Goal: Task Accomplishment & Management: Use online tool/utility

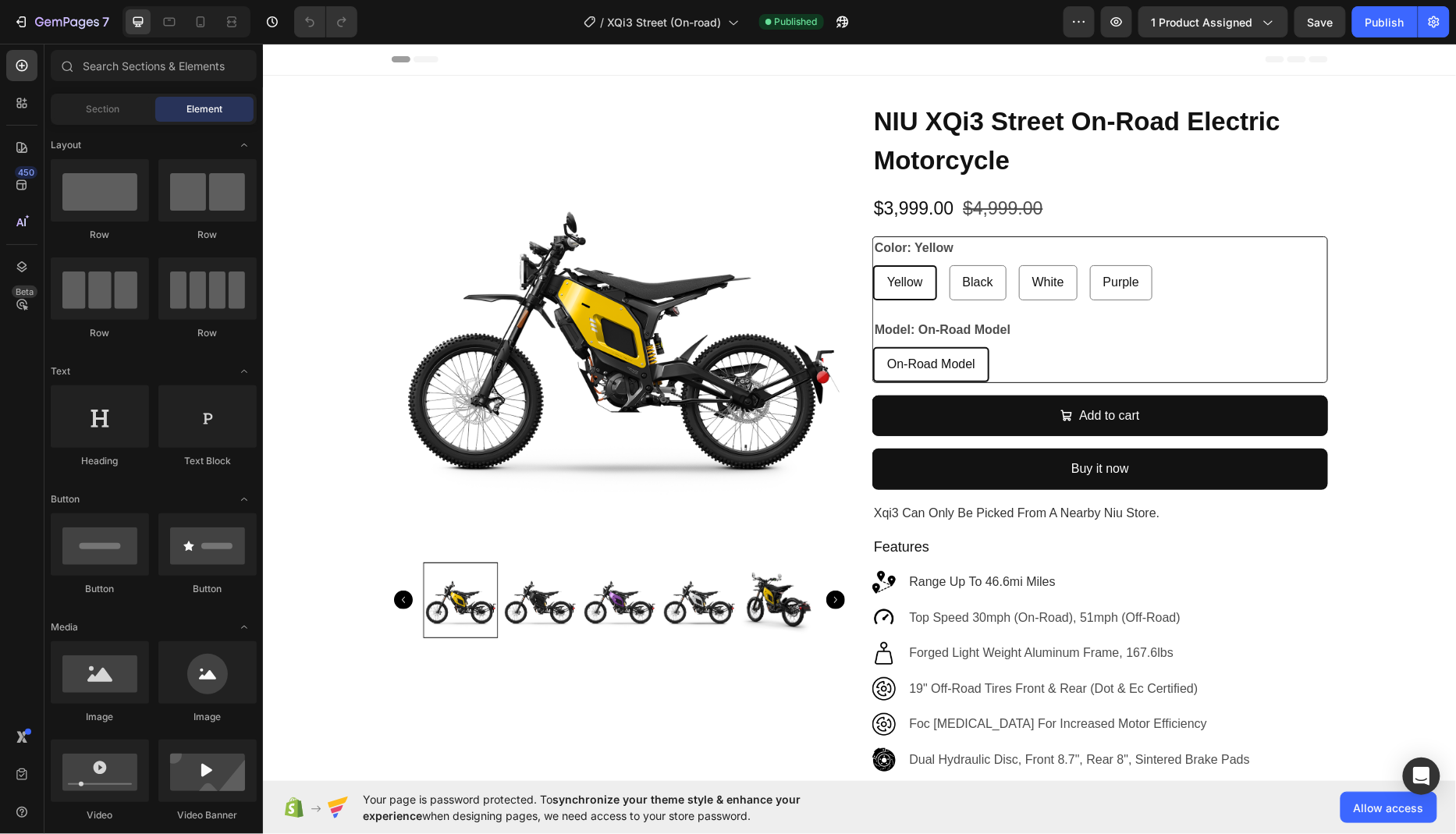
click at [1302, 334] on div "model: on-road model On-Road Model On-Road Model On-Road Model" at bounding box center [1099, 349] width 454 height 63
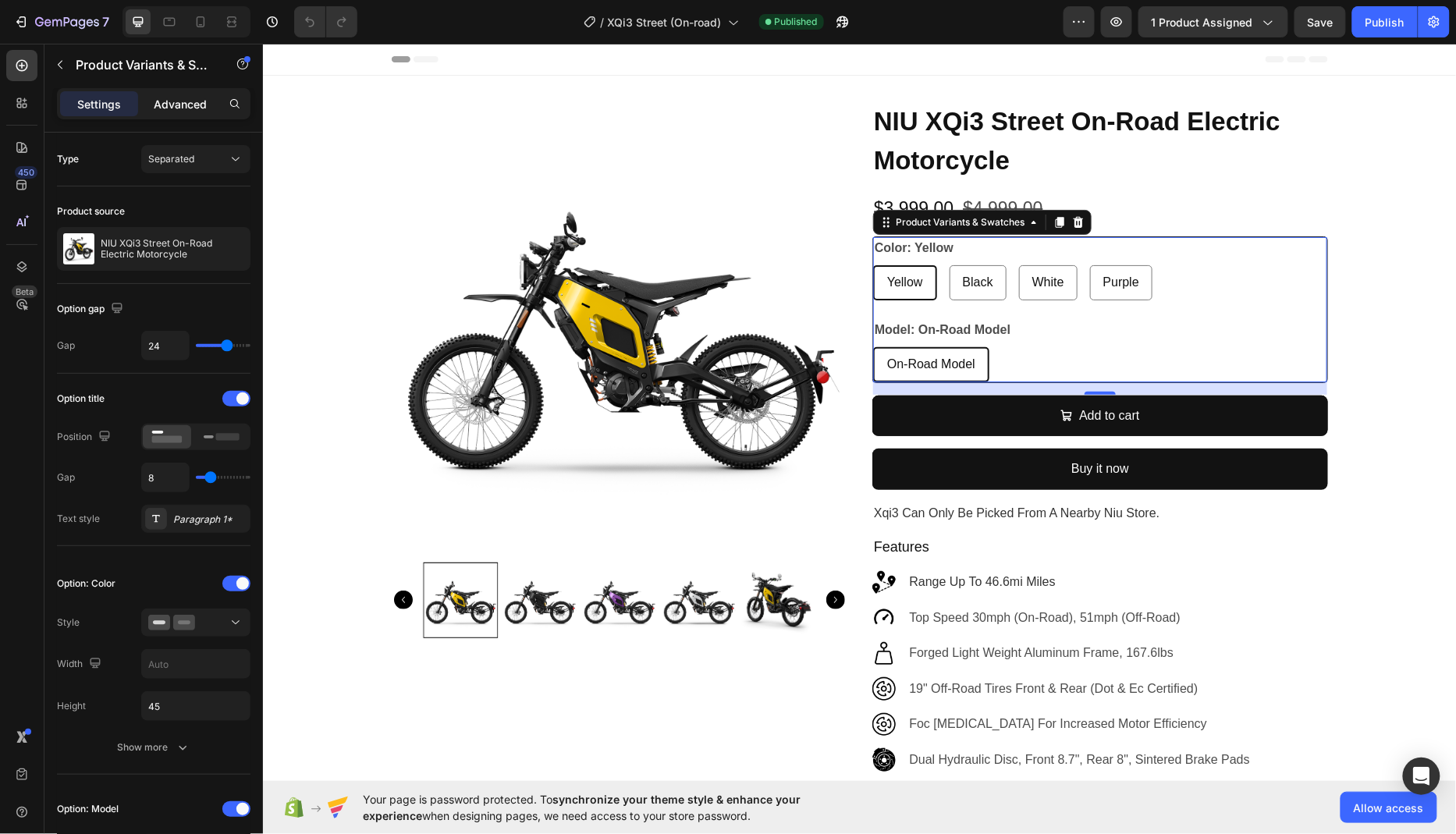
click at [174, 110] on p "Advanced" at bounding box center [181, 103] width 53 height 17
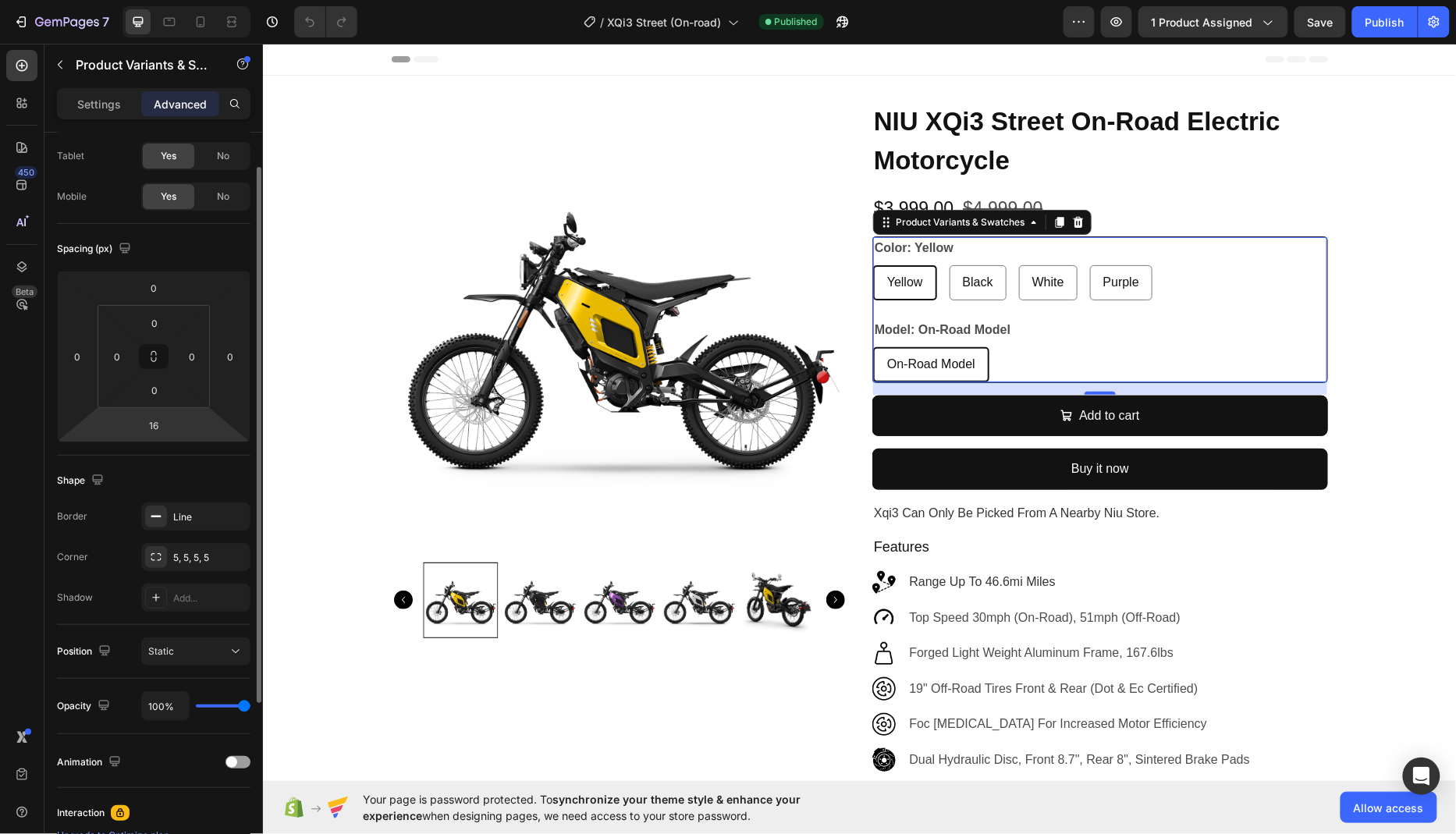
scroll to position [103, 0]
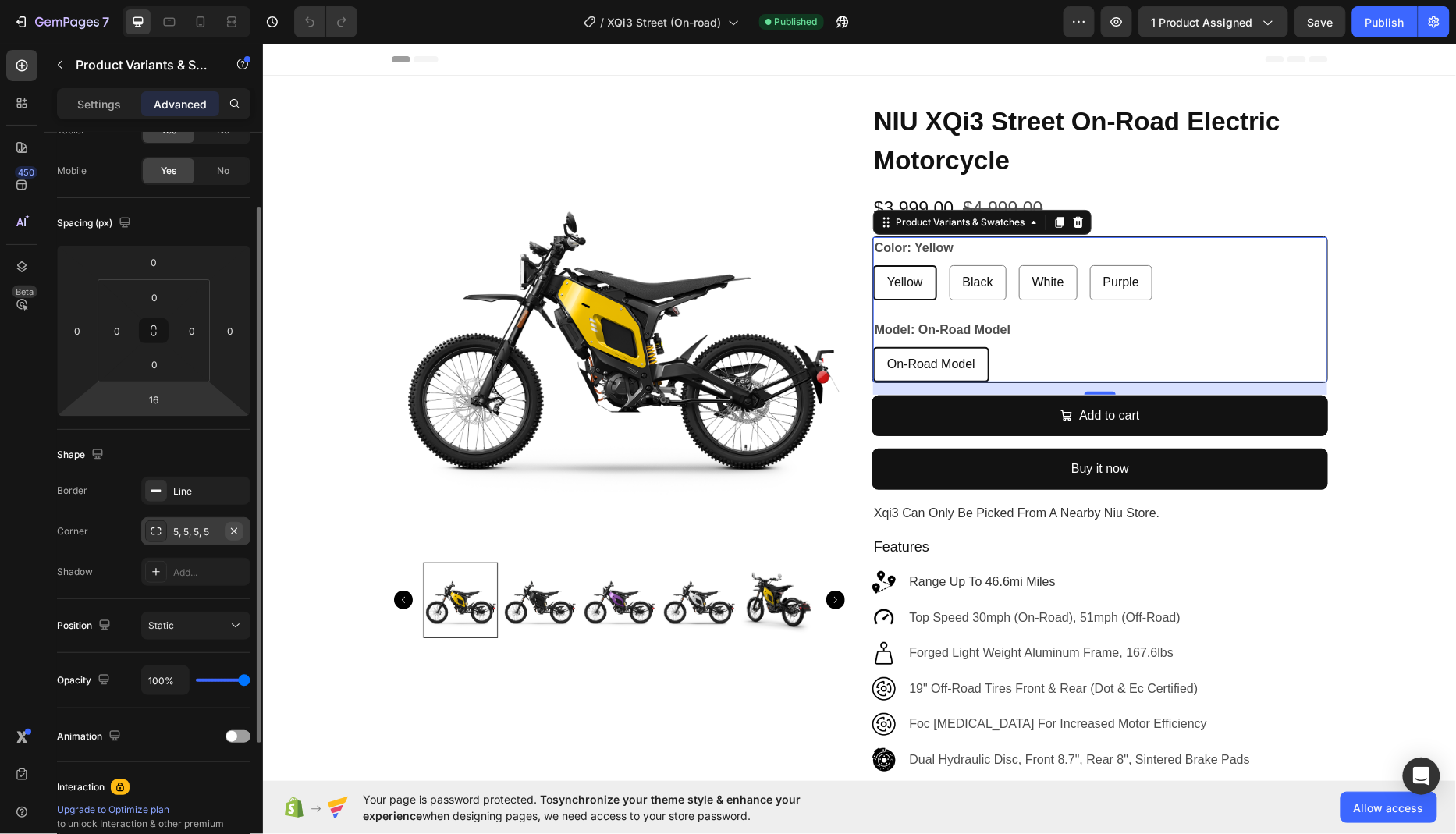
click at [233, 529] on icon "button" at bounding box center [234, 531] width 6 height 6
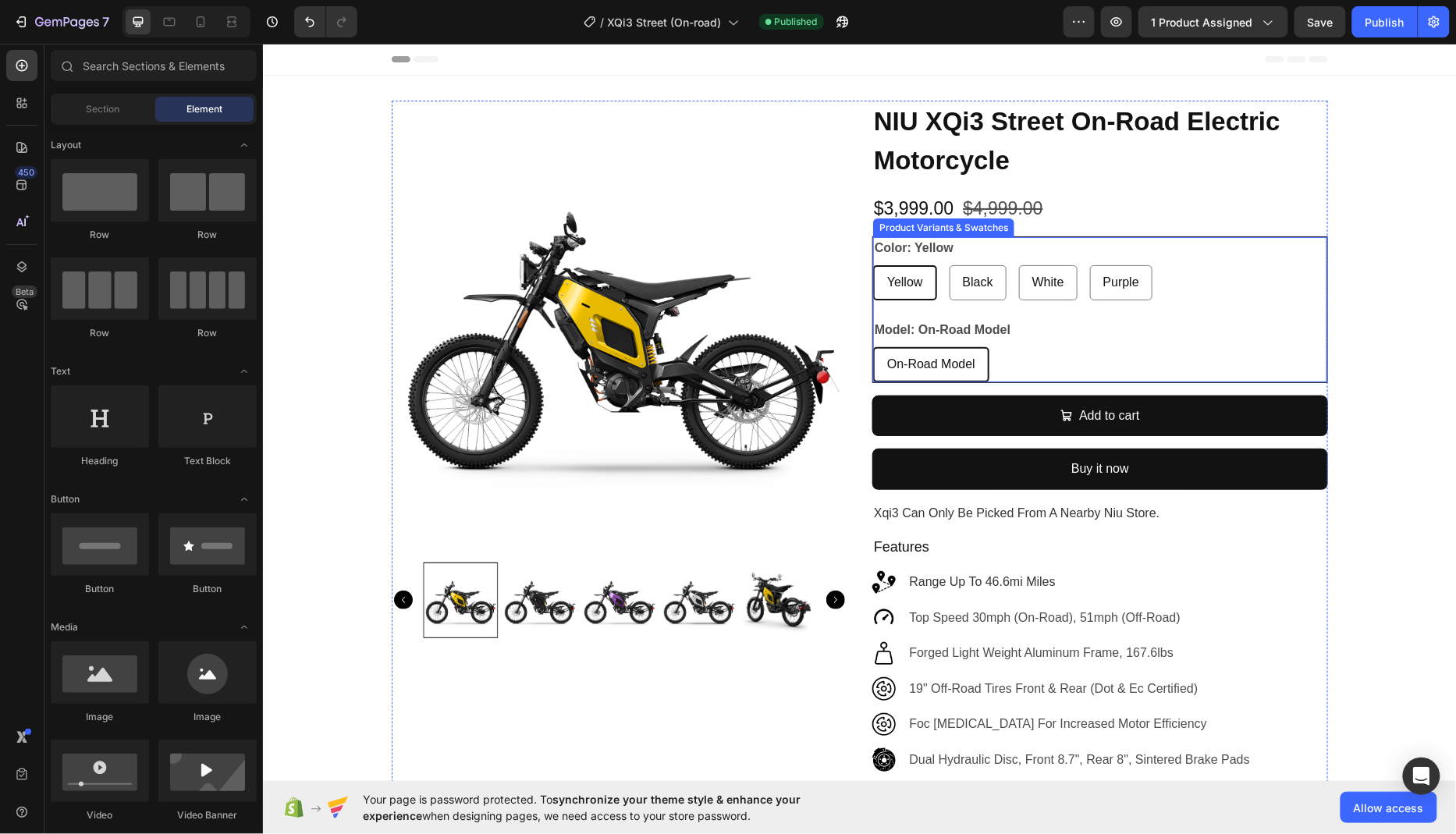
click at [1292, 364] on div "On-Road Model On-Road Model On-Road Model" at bounding box center [1099, 364] width 454 height 35
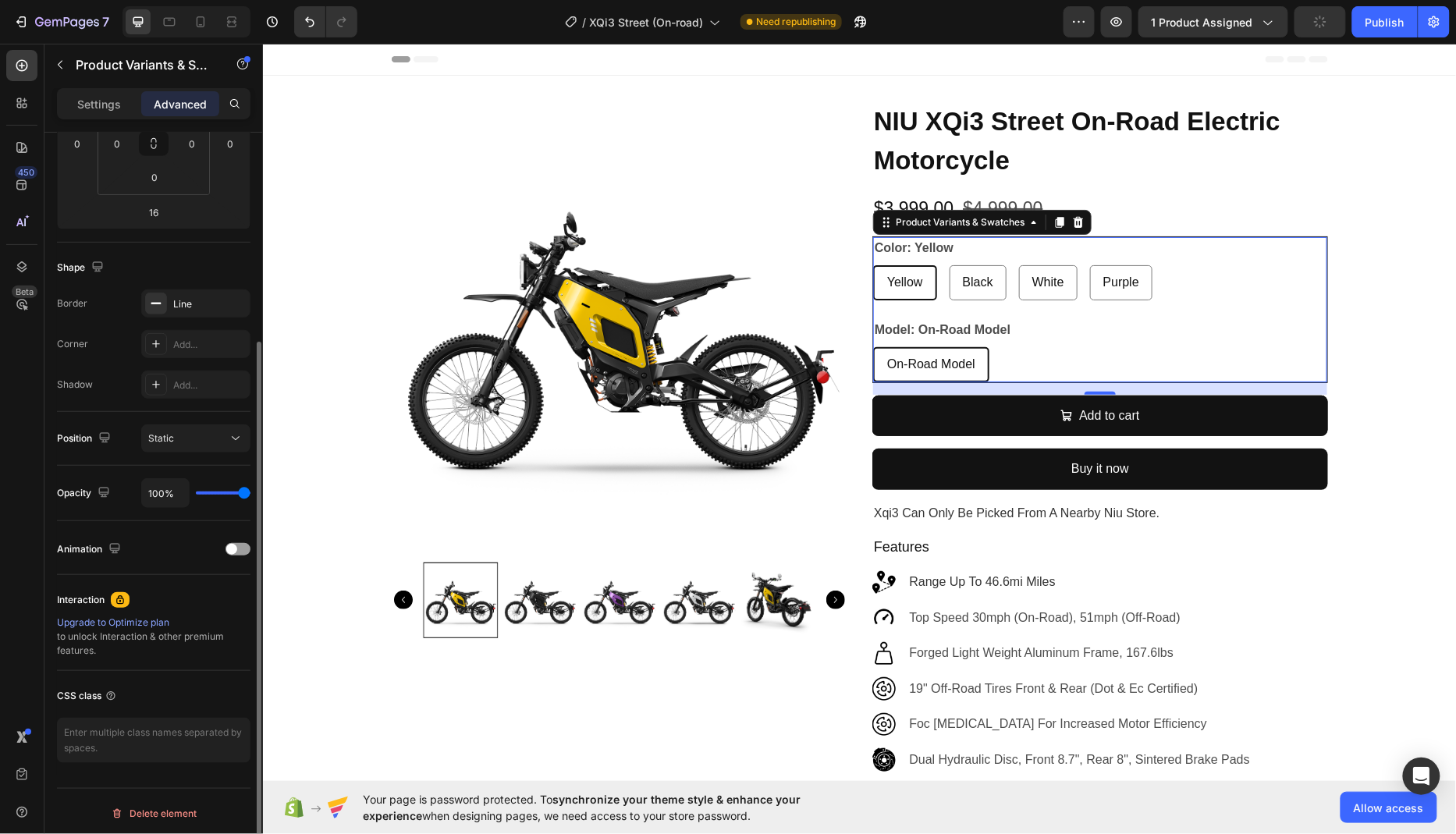
scroll to position [0, 0]
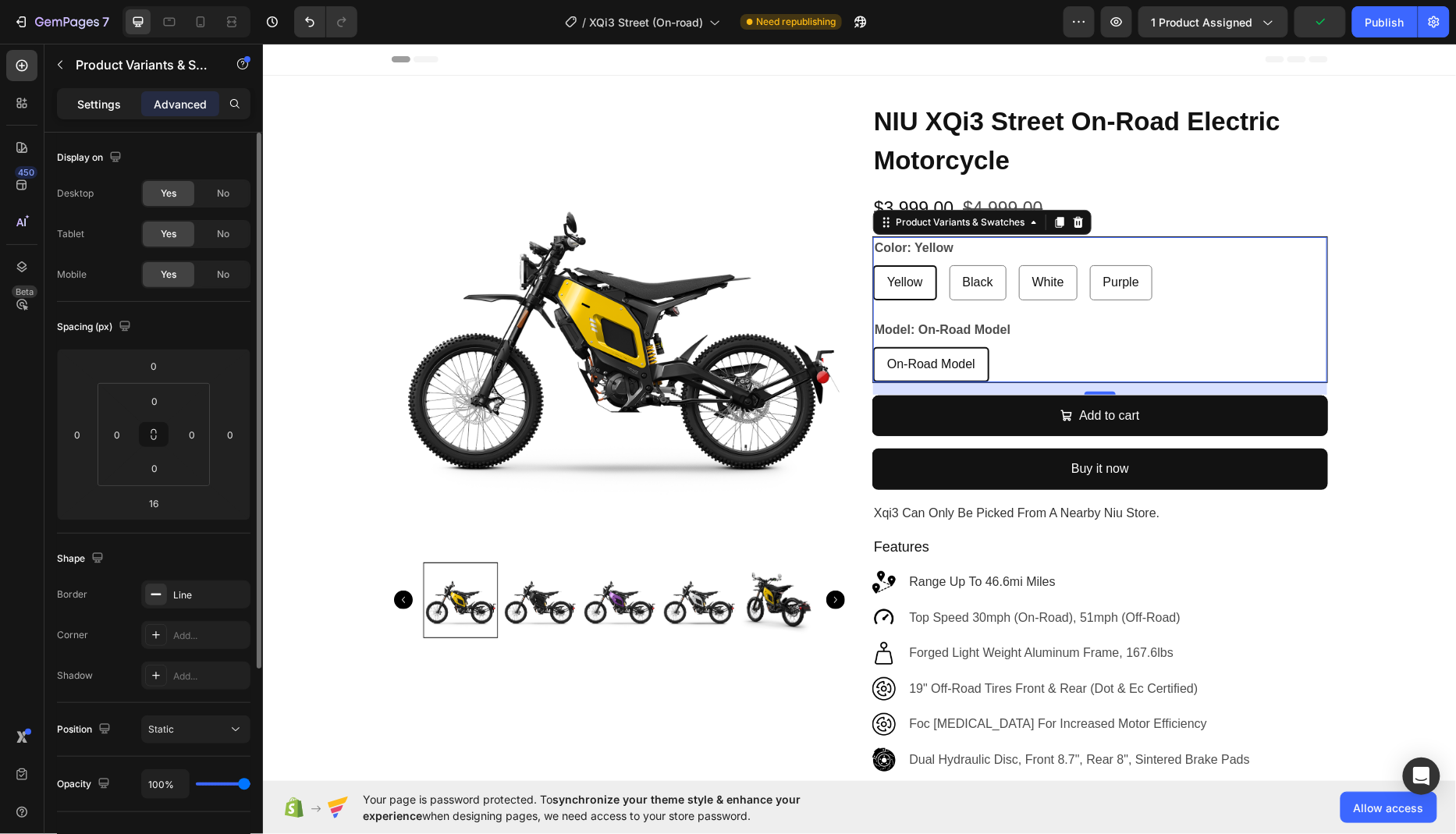
click at [81, 104] on p "Settings" at bounding box center [99, 103] width 44 height 17
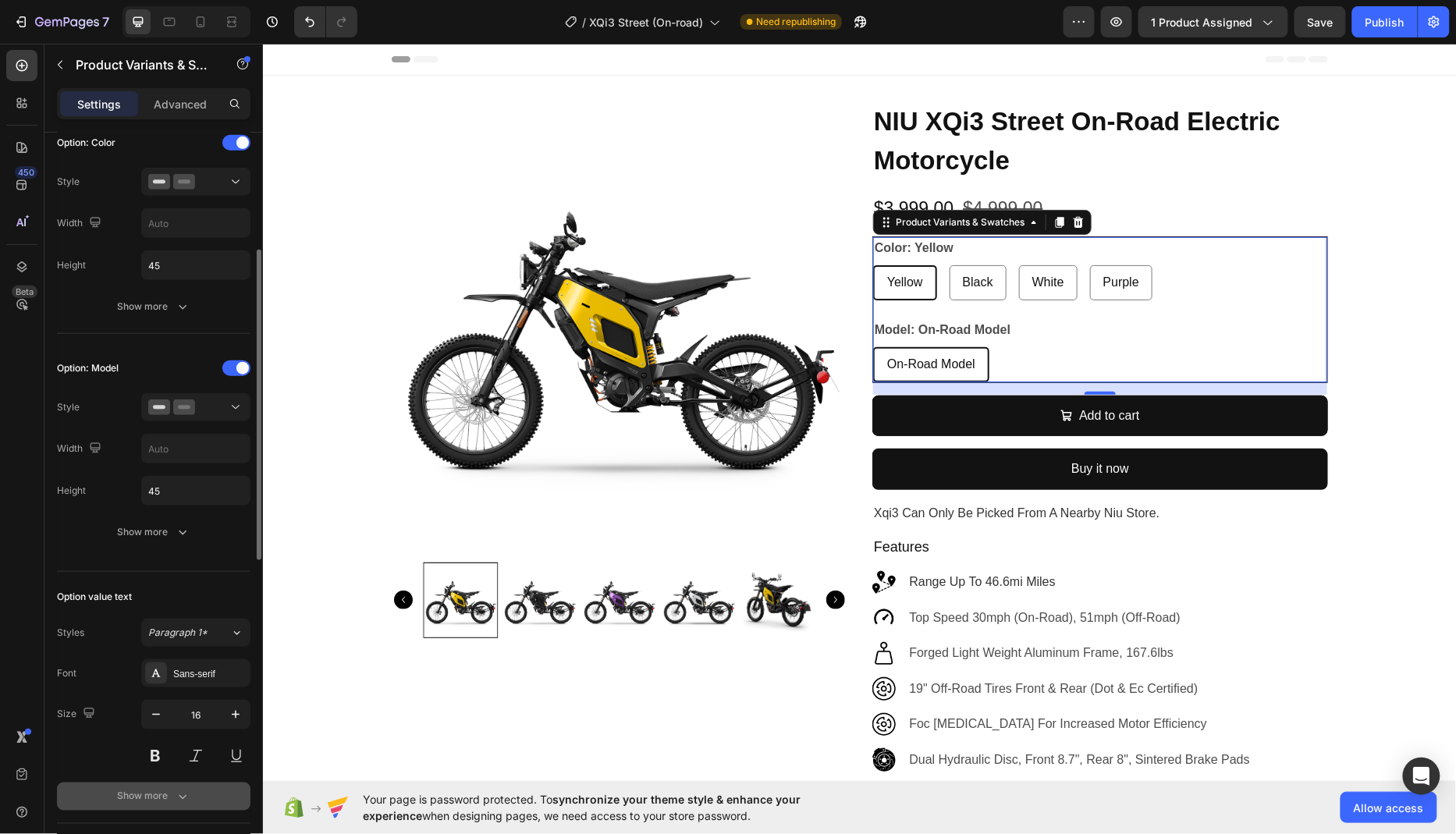
scroll to position [508, 0]
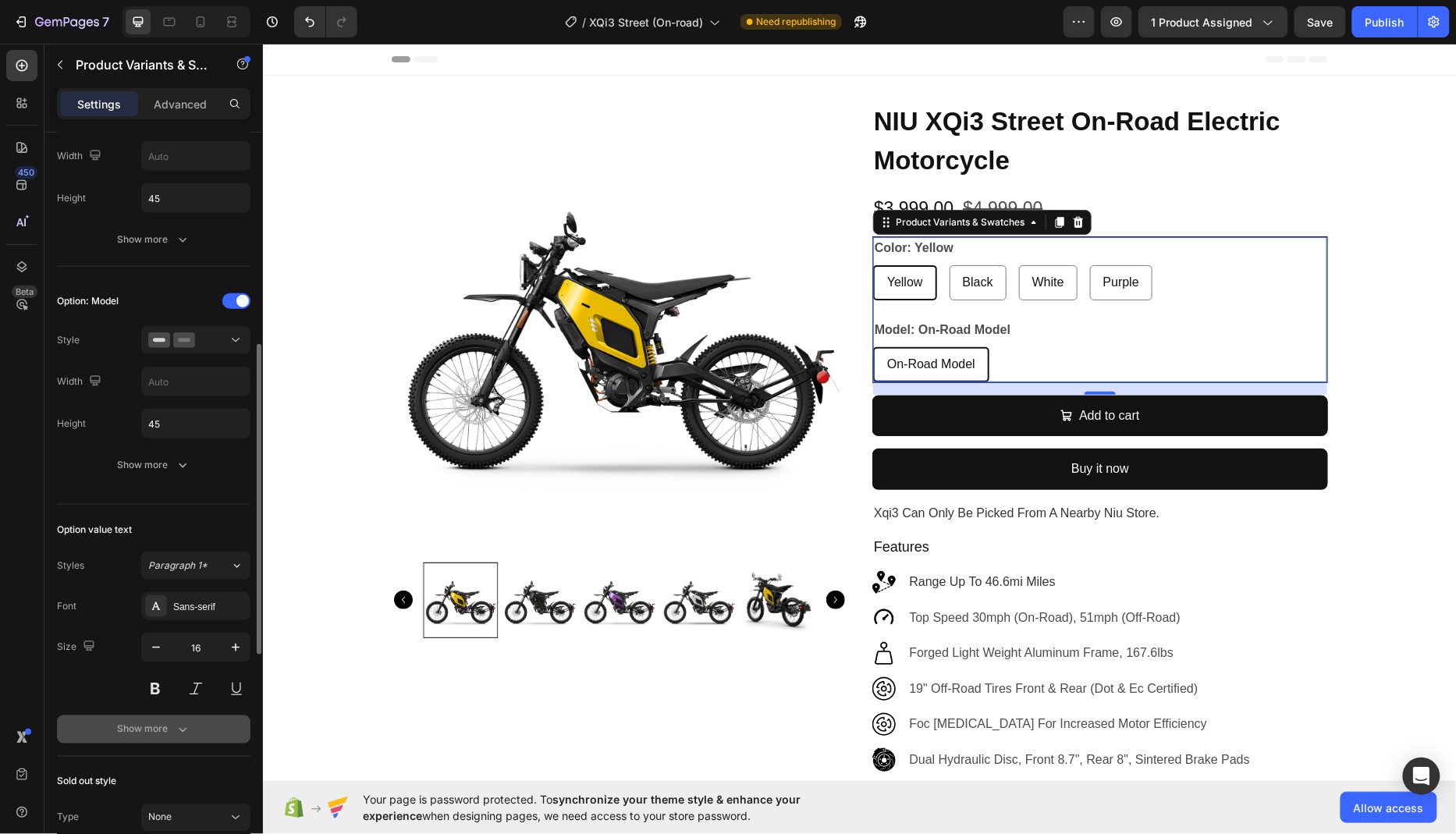
click at [112, 727] on button "Show more" at bounding box center [153, 729] width 193 height 28
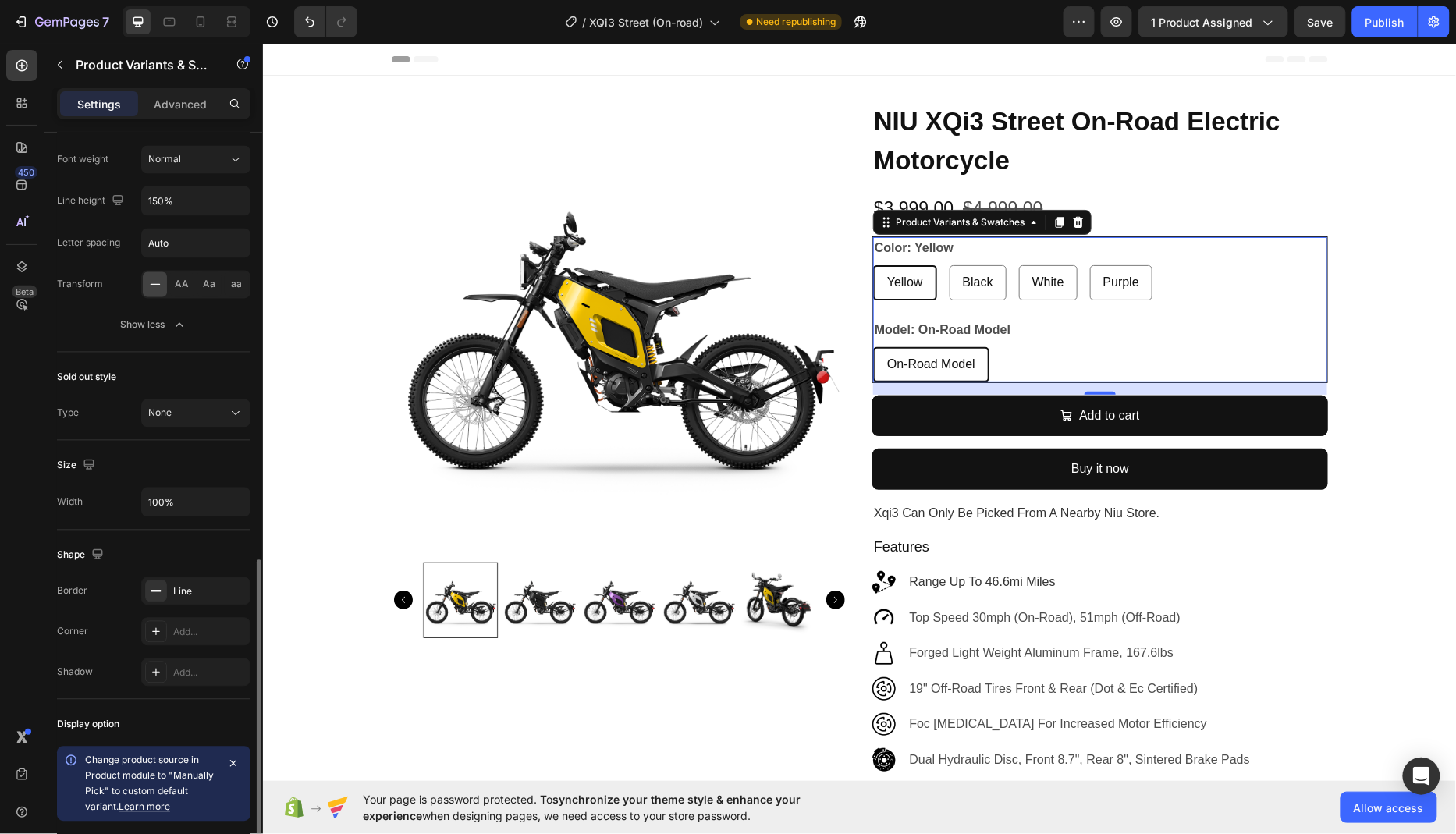
scroll to position [1207, 0]
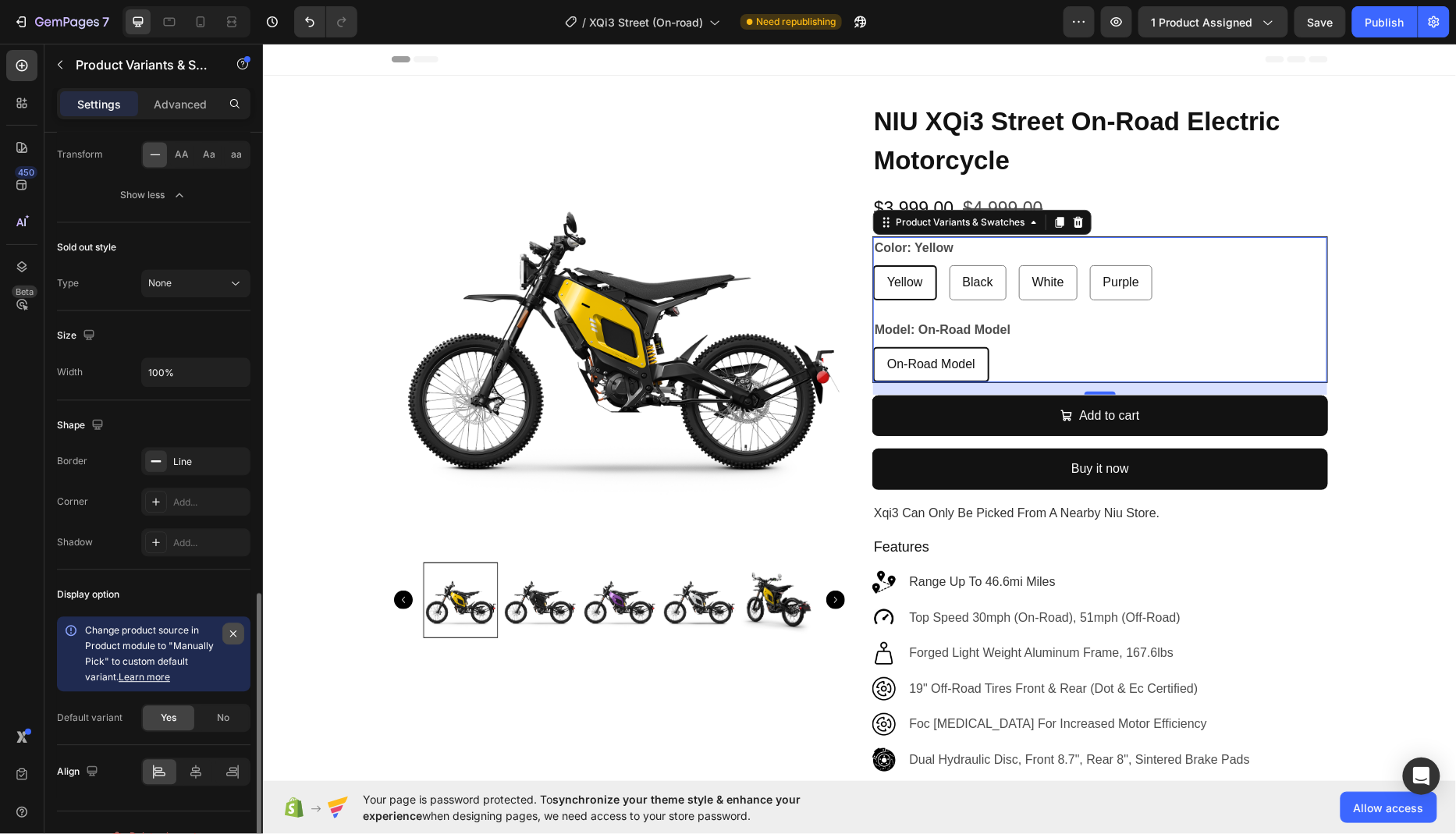
click at [232, 628] on icon "button" at bounding box center [233, 634] width 13 height 13
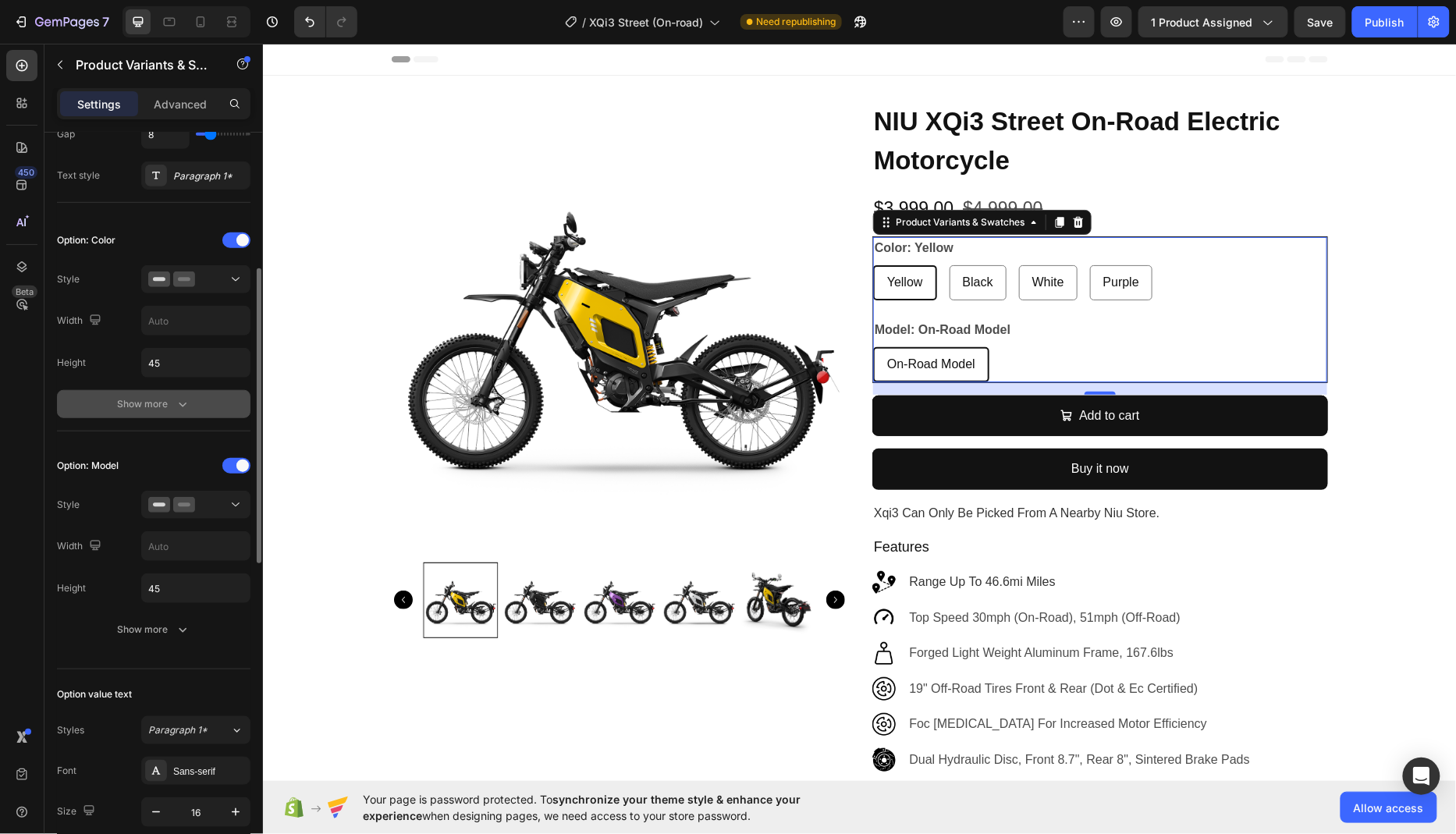
scroll to position [317, 0]
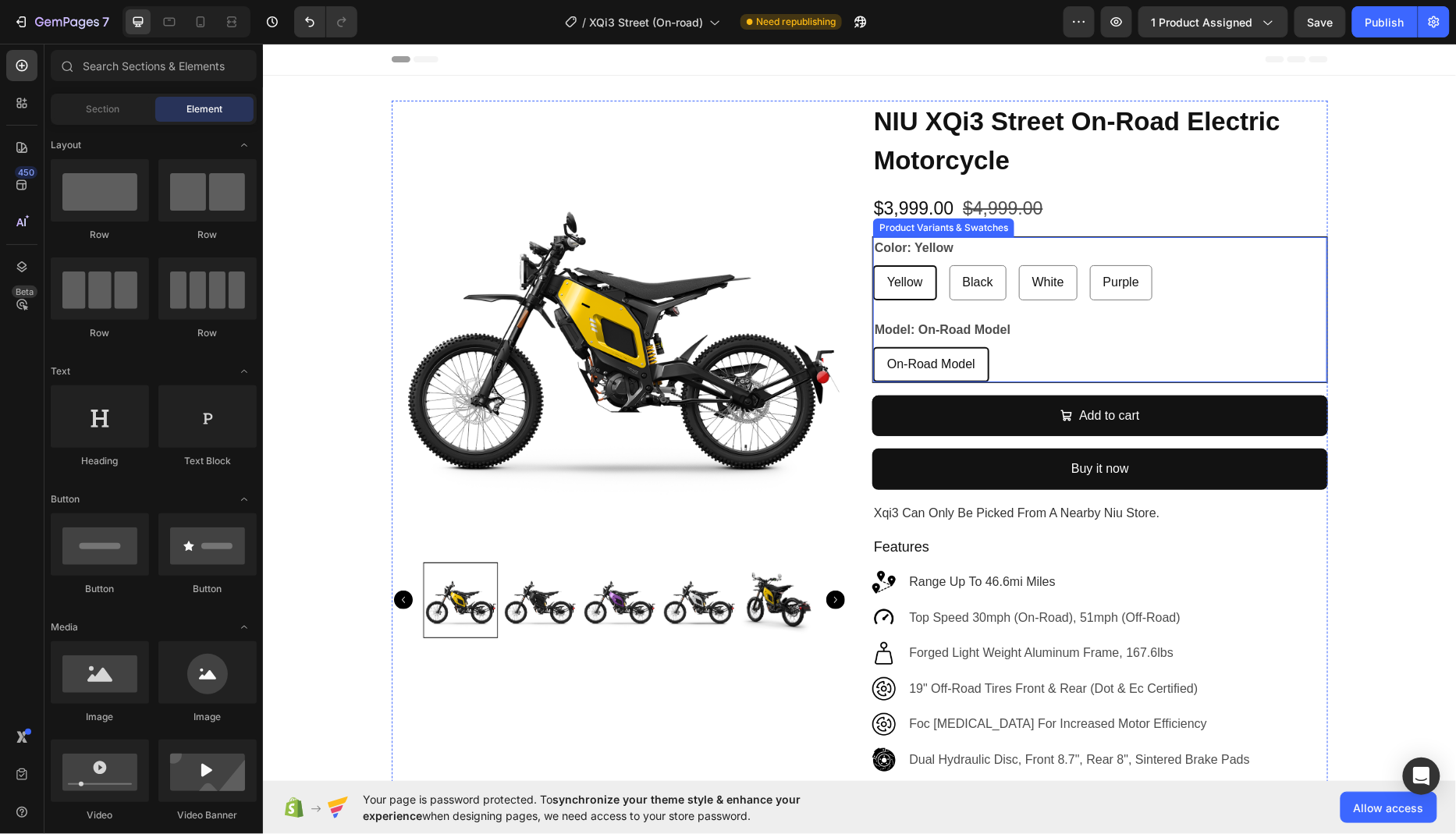
click at [929, 228] on div "Product Variants & Swatches" at bounding box center [943, 227] width 135 height 14
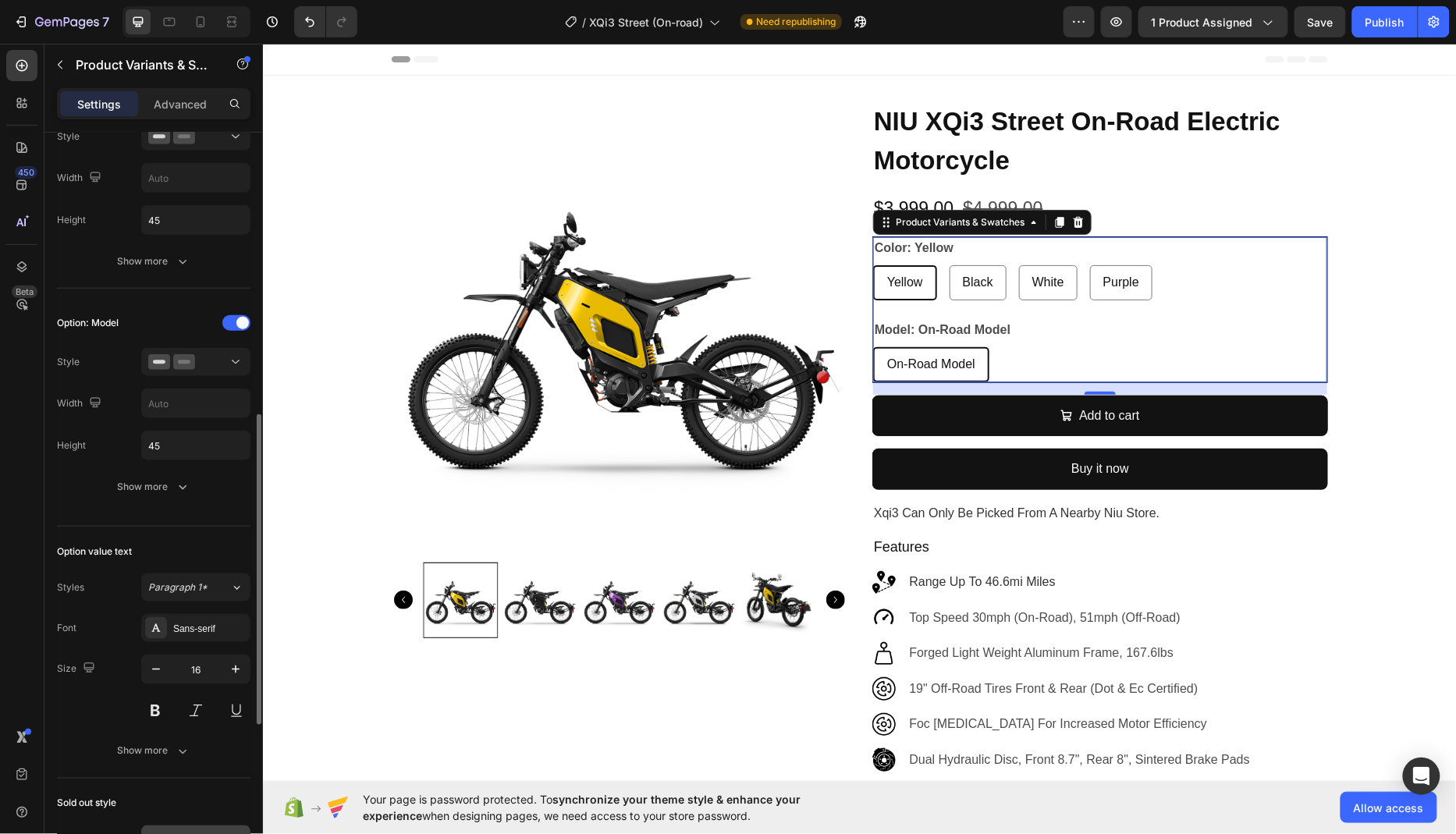
scroll to position [542, 0]
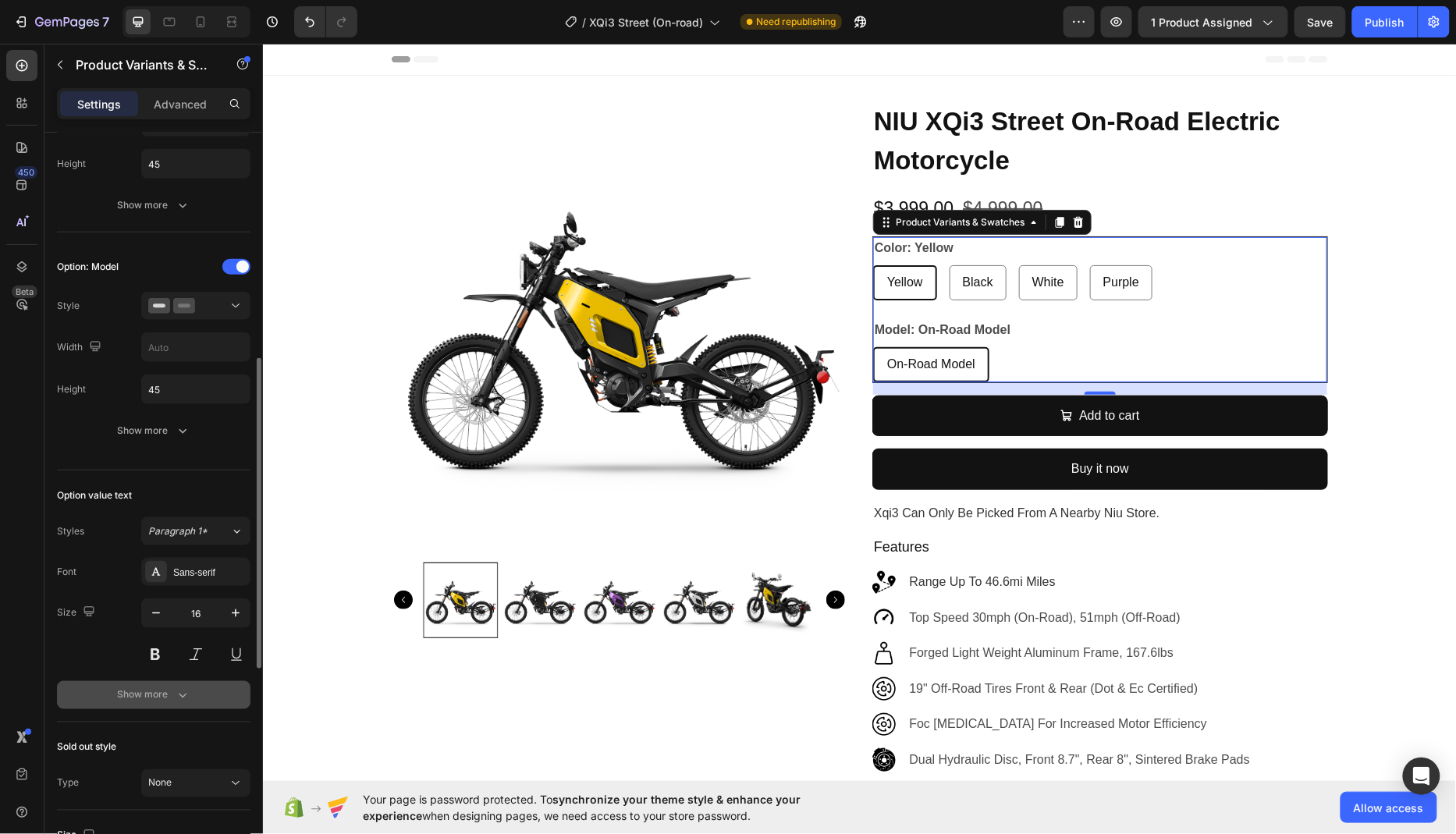
click at [167, 692] on div "Show more" at bounding box center [154, 695] width 72 height 16
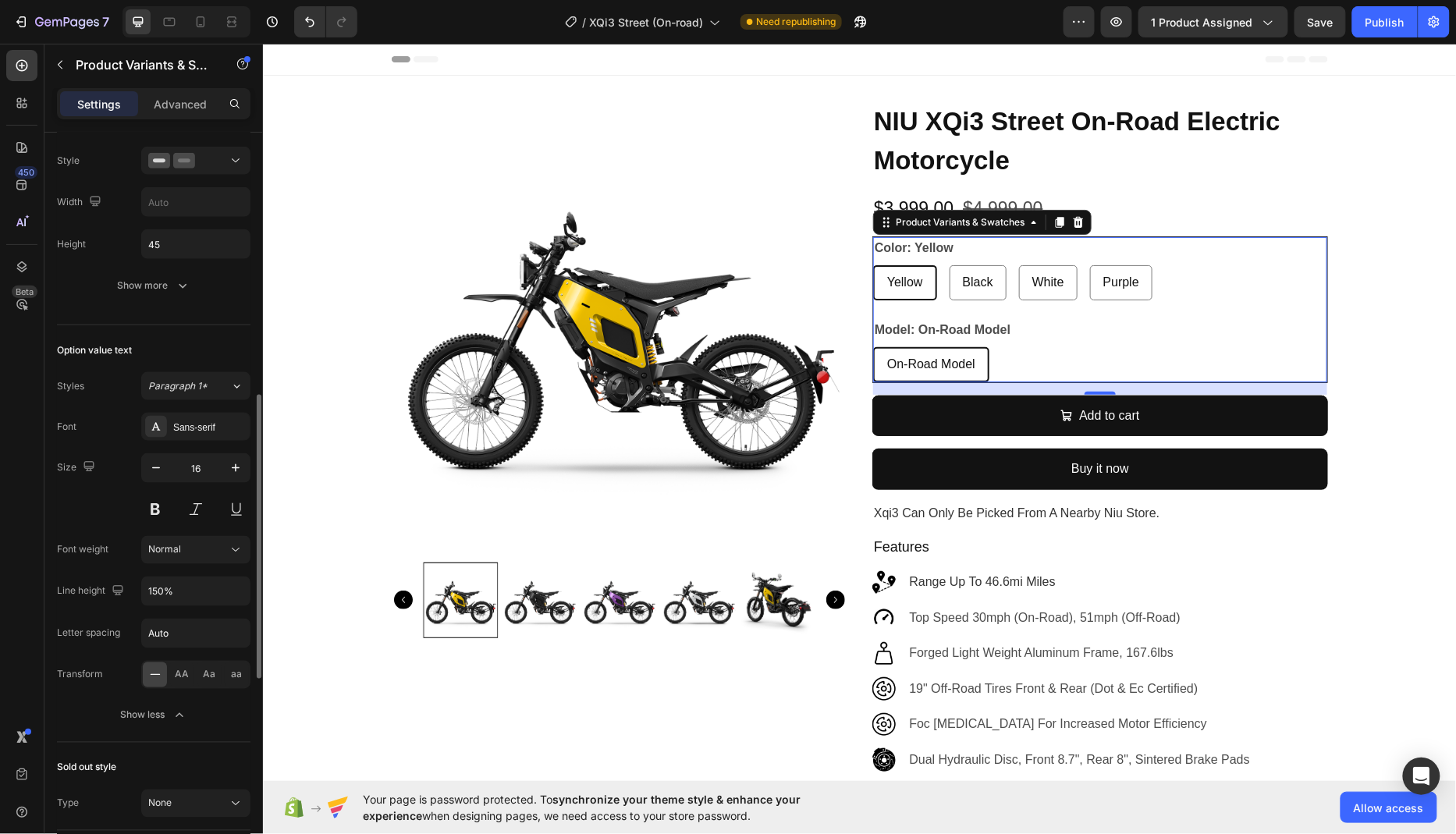
scroll to position [727, 0]
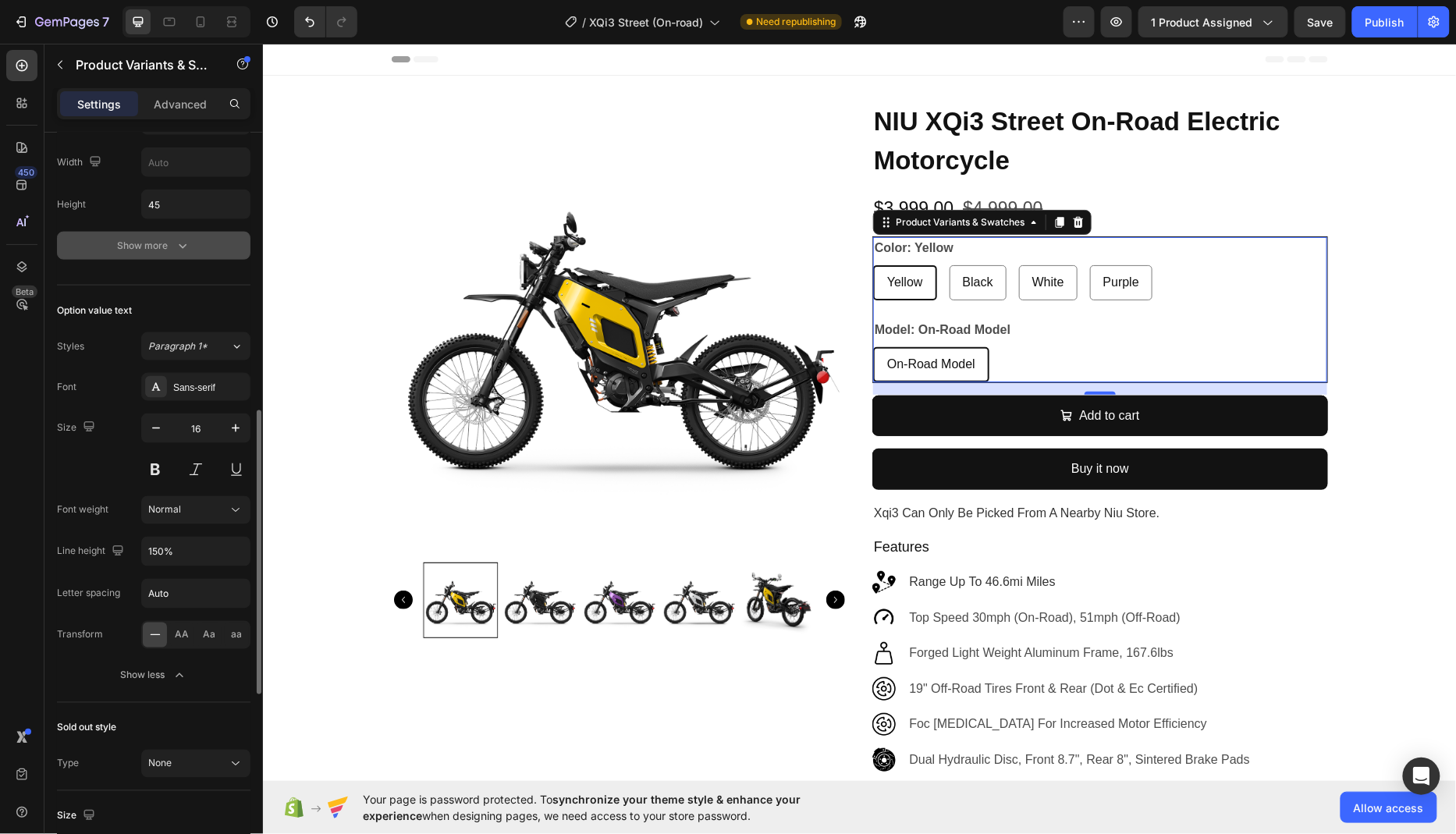
click at [157, 248] on button "Show more" at bounding box center [153, 246] width 193 height 28
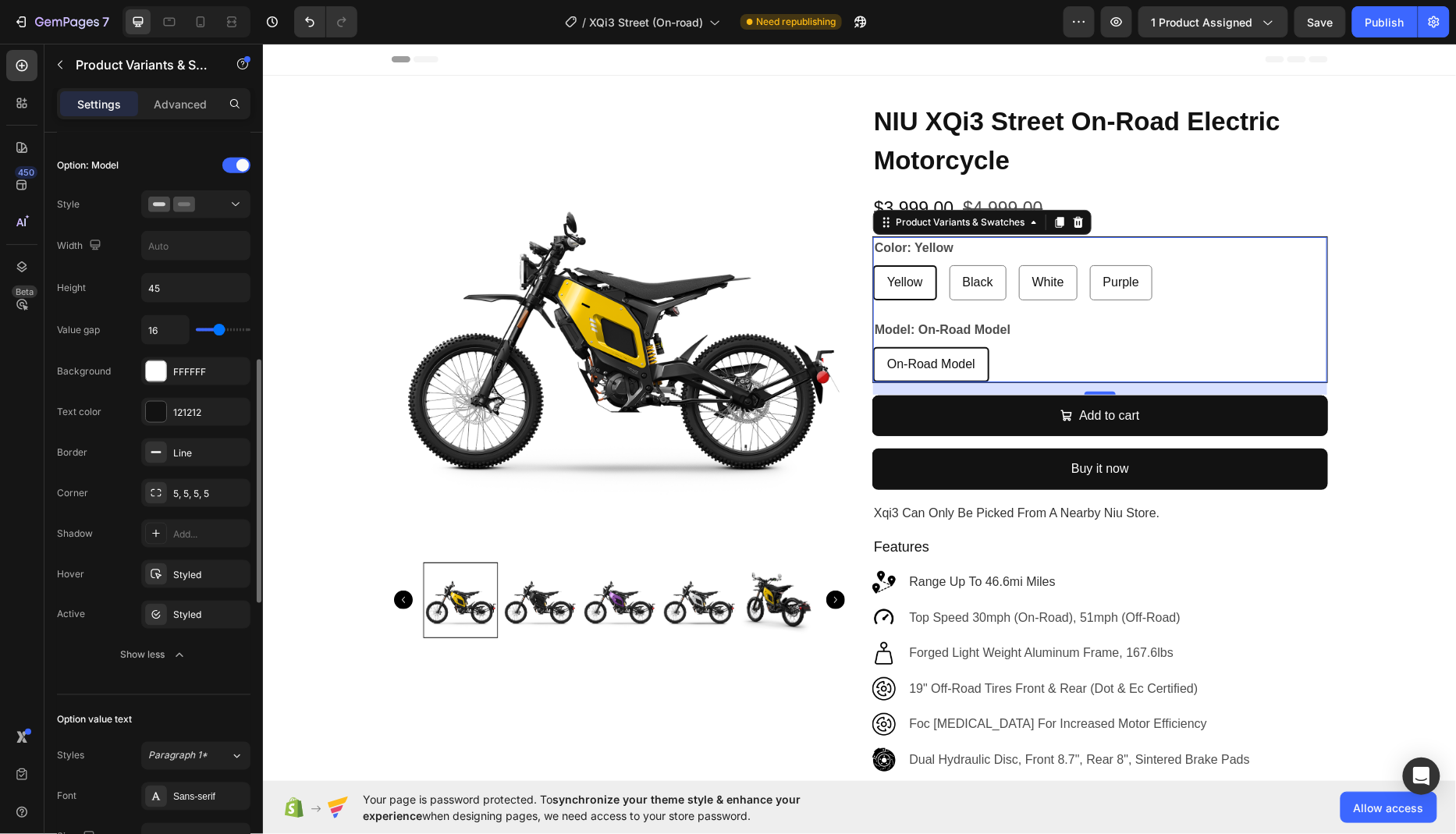
scroll to position [594, 0]
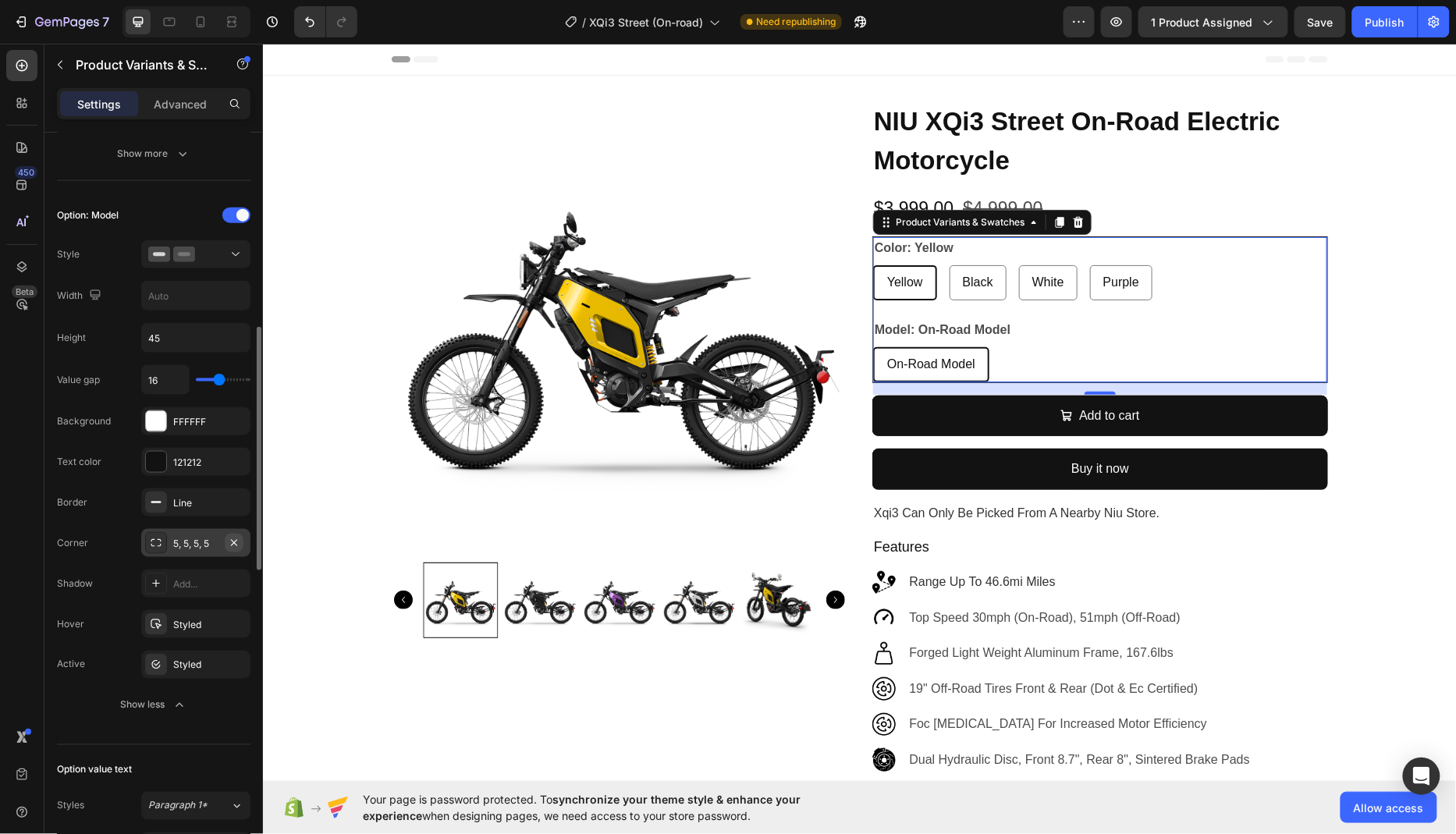
click at [236, 539] on icon "button" at bounding box center [234, 542] width 6 height 6
click at [233, 496] on icon "button" at bounding box center [234, 502] width 13 height 13
click at [193, 623] on div "Styled" at bounding box center [196, 624] width 45 height 14
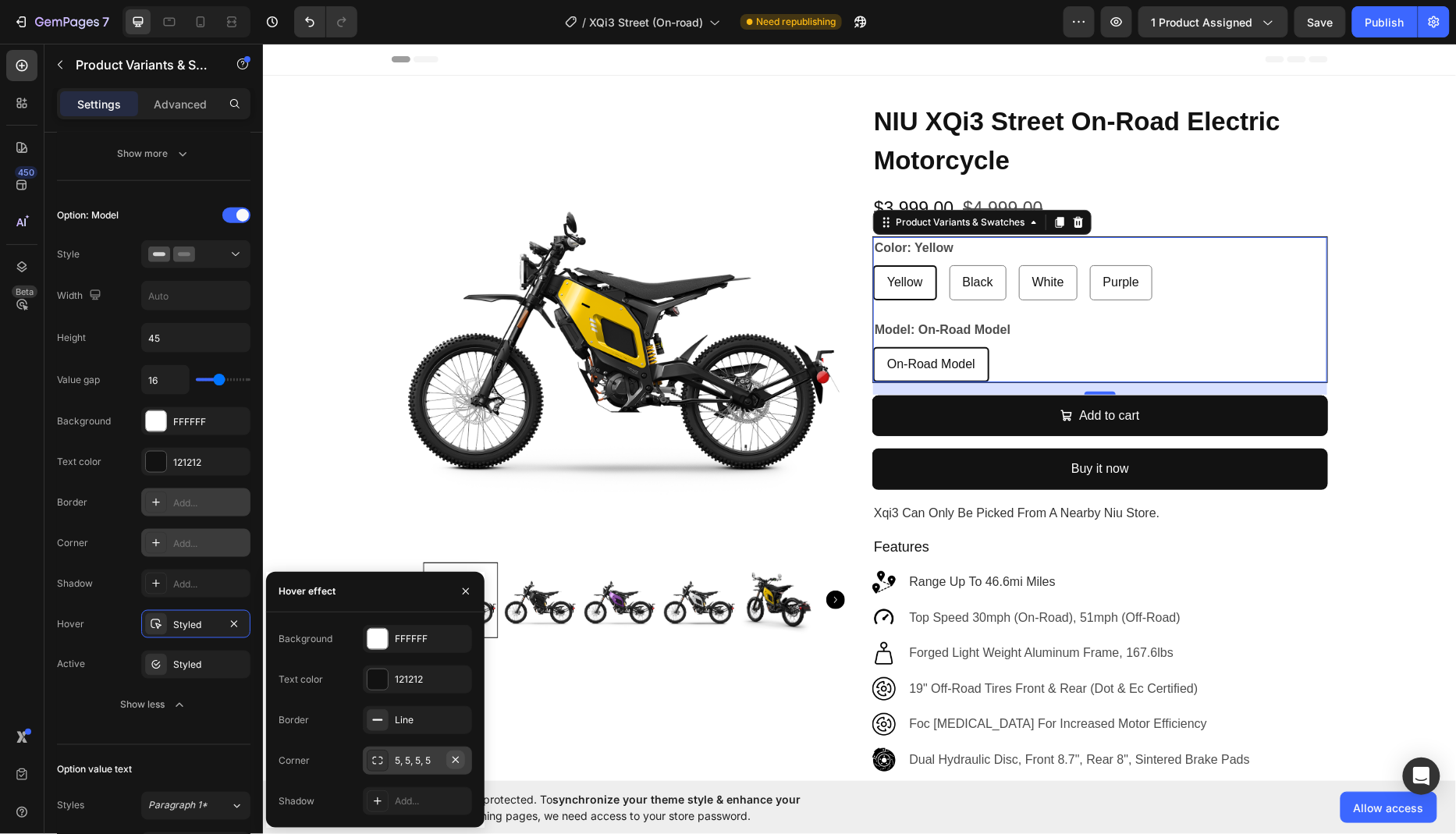
click at [463, 762] on button "button" at bounding box center [455, 759] width 19 height 19
click at [237, 658] on icon "button" at bounding box center [234, 664] width 13 height 13
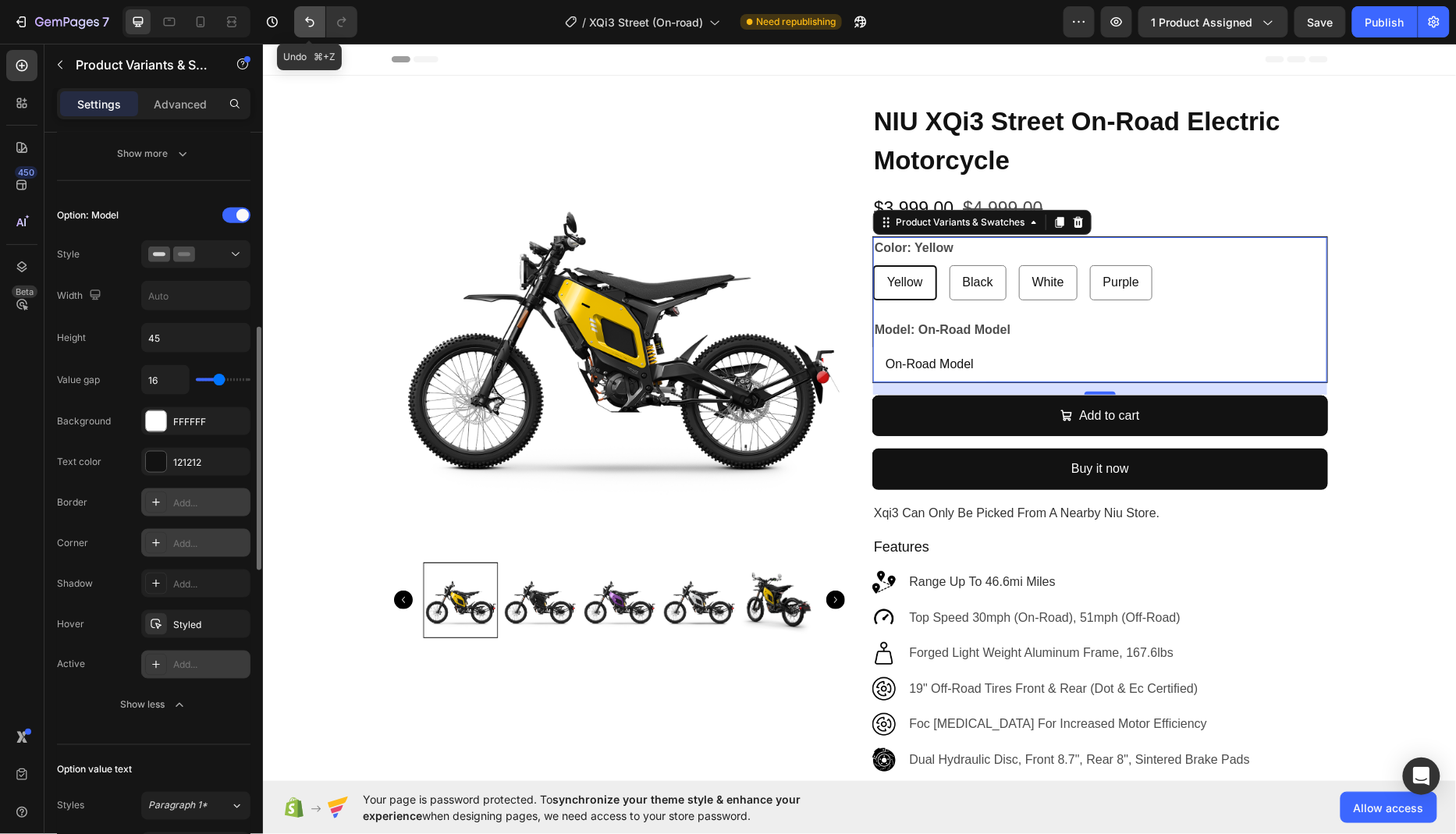
click at [303, 21] on icon "Undo/Redo" at bounding box center [309, 21] width 16 height 16
click at [341, 21] on icon "Undo/Redo" at bounding box center [342, 21] width 16 height 16
click at [304, 24] on icon "Undo/Redo" at bounding box center [309, 21] width 16 height 16
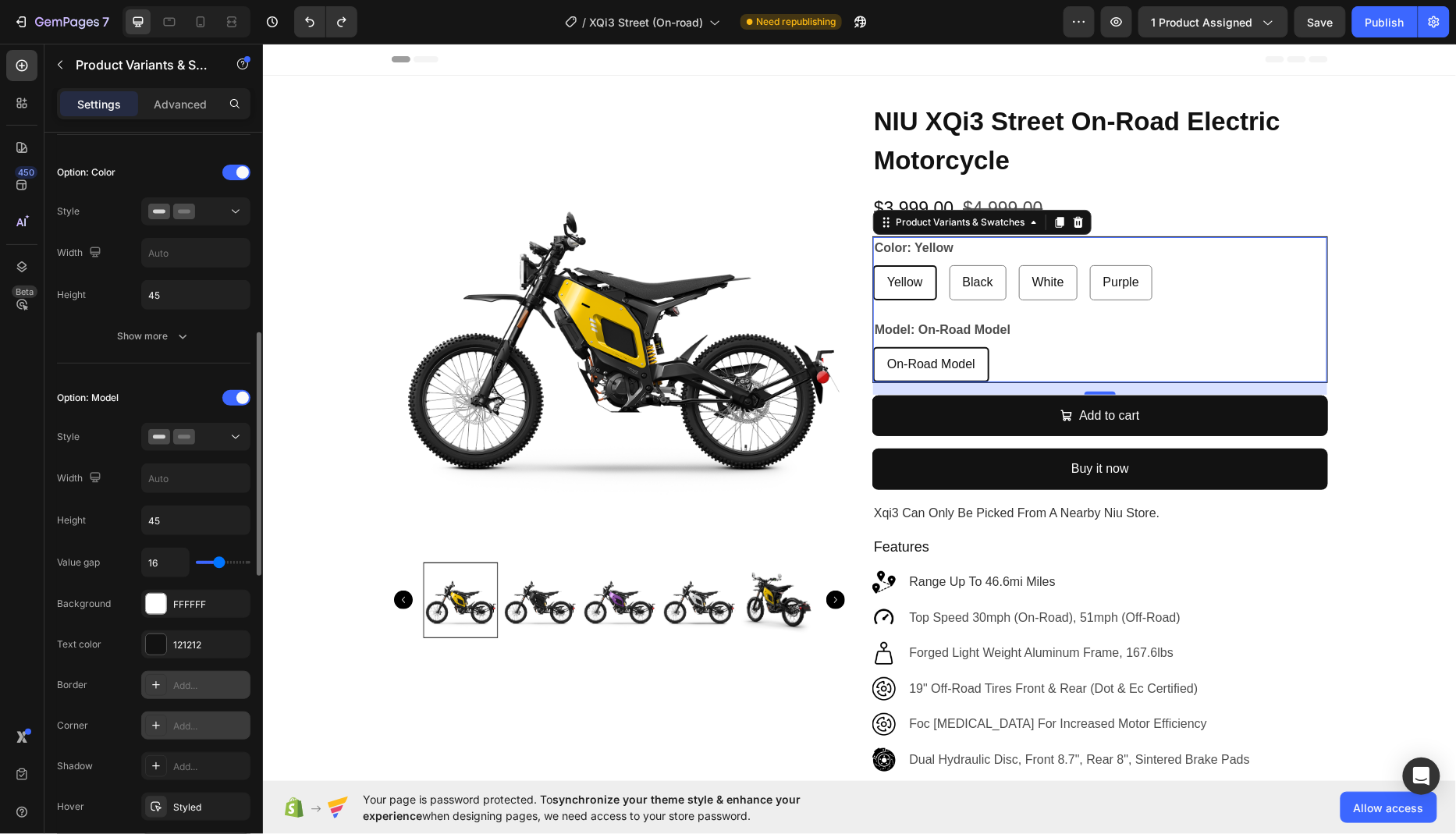
scroll to position [344, 0]
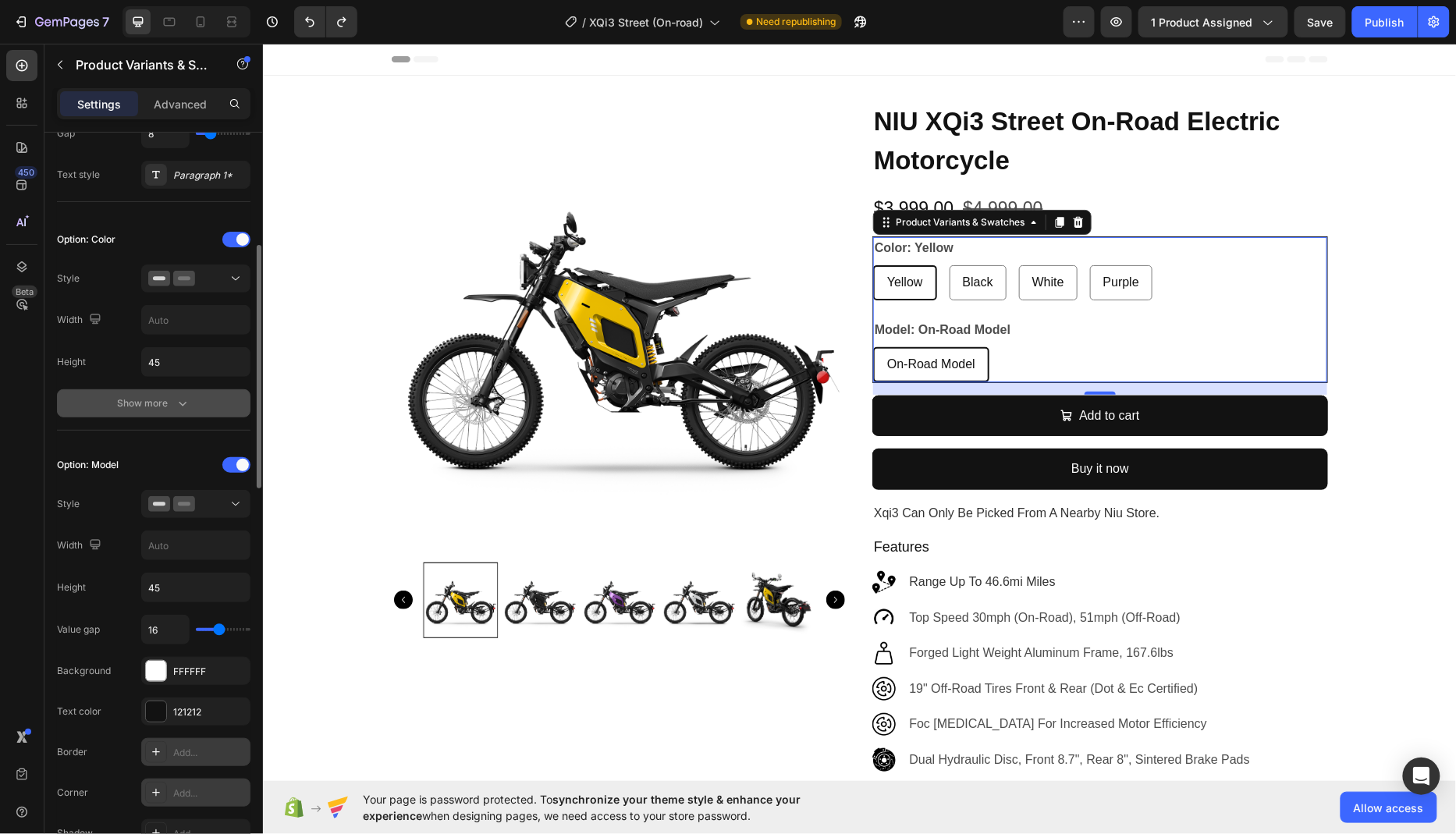
click at [165, 404] on div "Show more" at bounding box center [154, 403] width 72 height 16
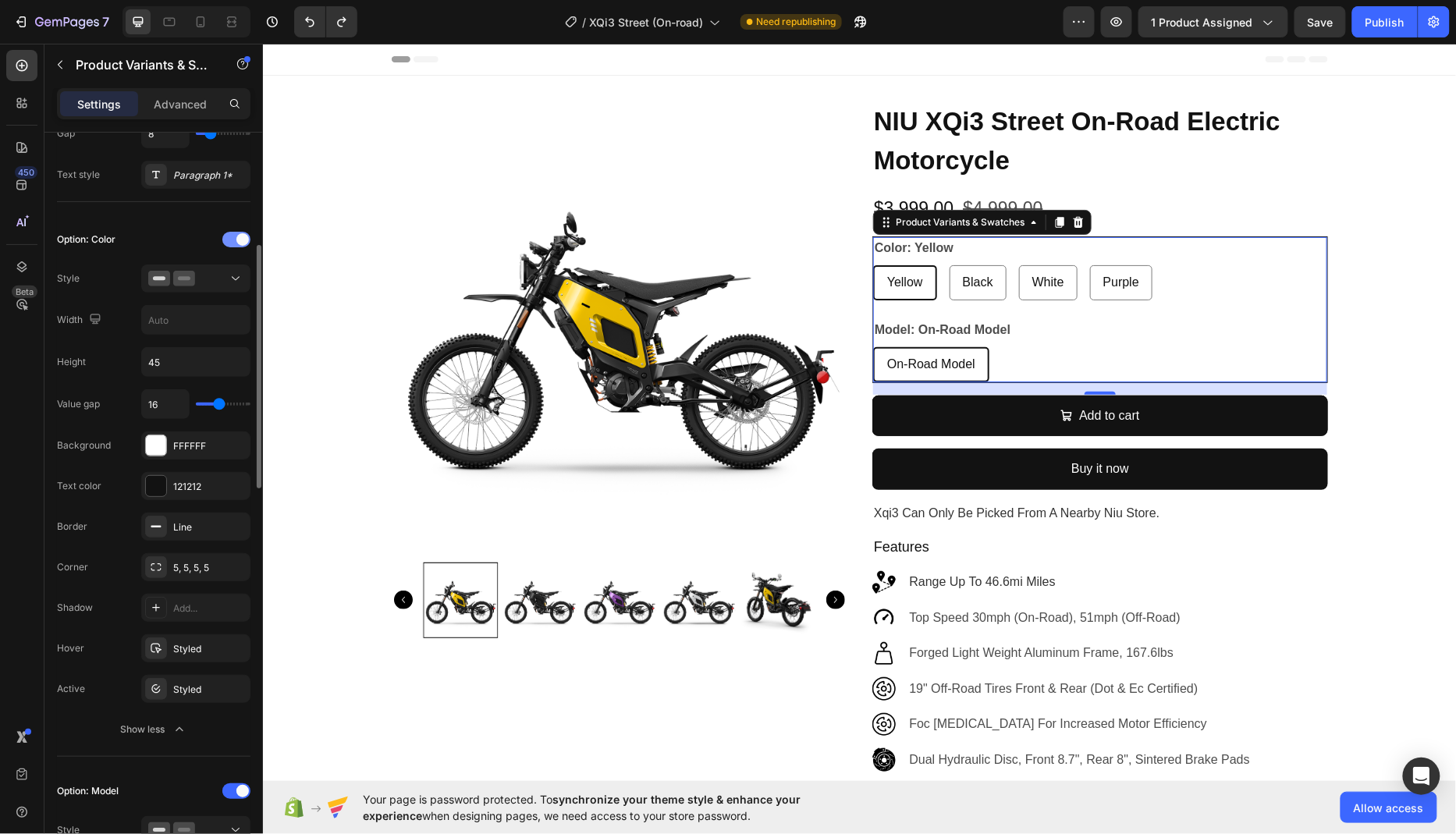
click at [232, 237] on div at bounding box center [236, 240] width 28 height 16
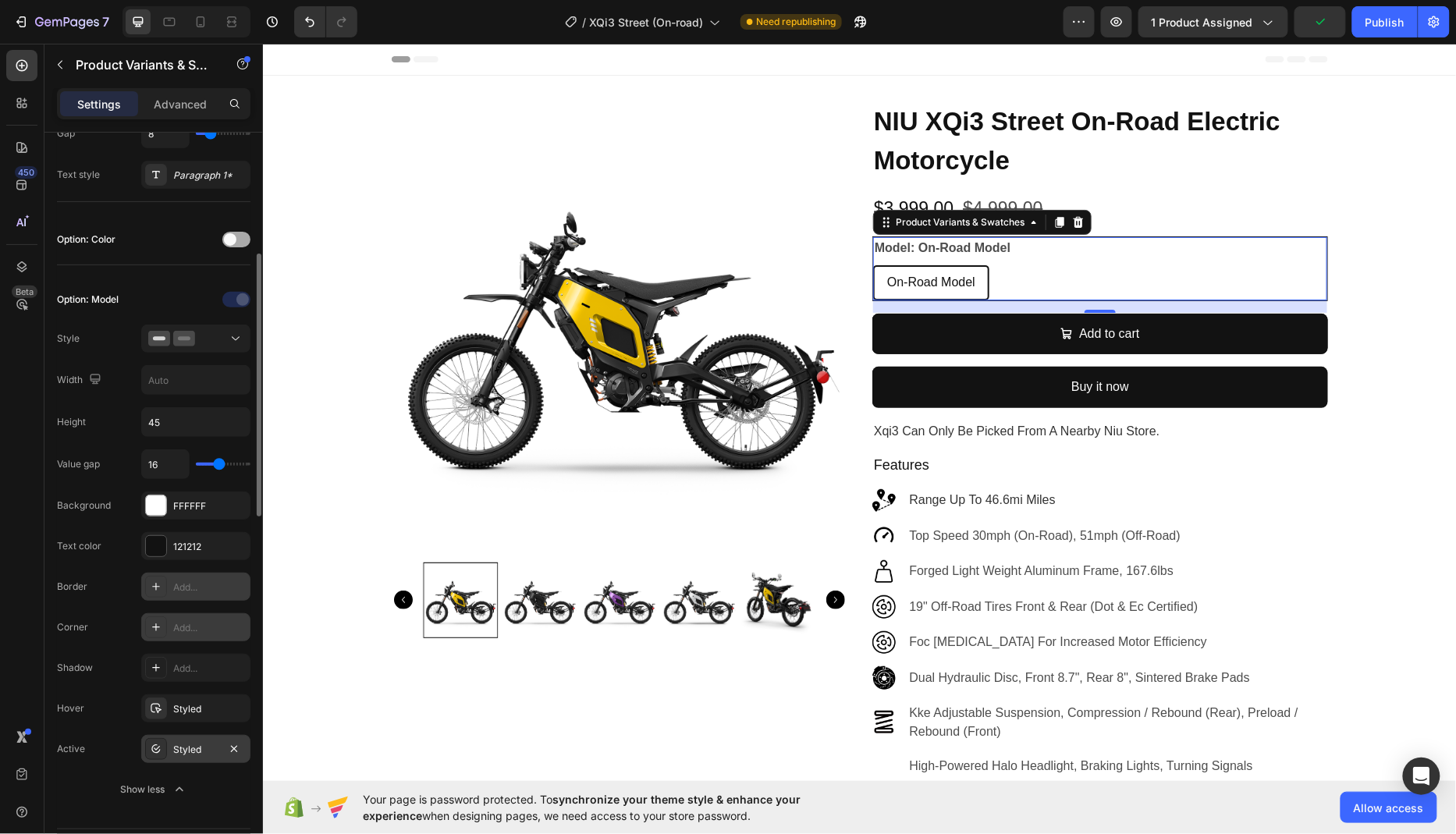
click at [232, 237] on span at bounding box center [230, 239] width 13 height 13
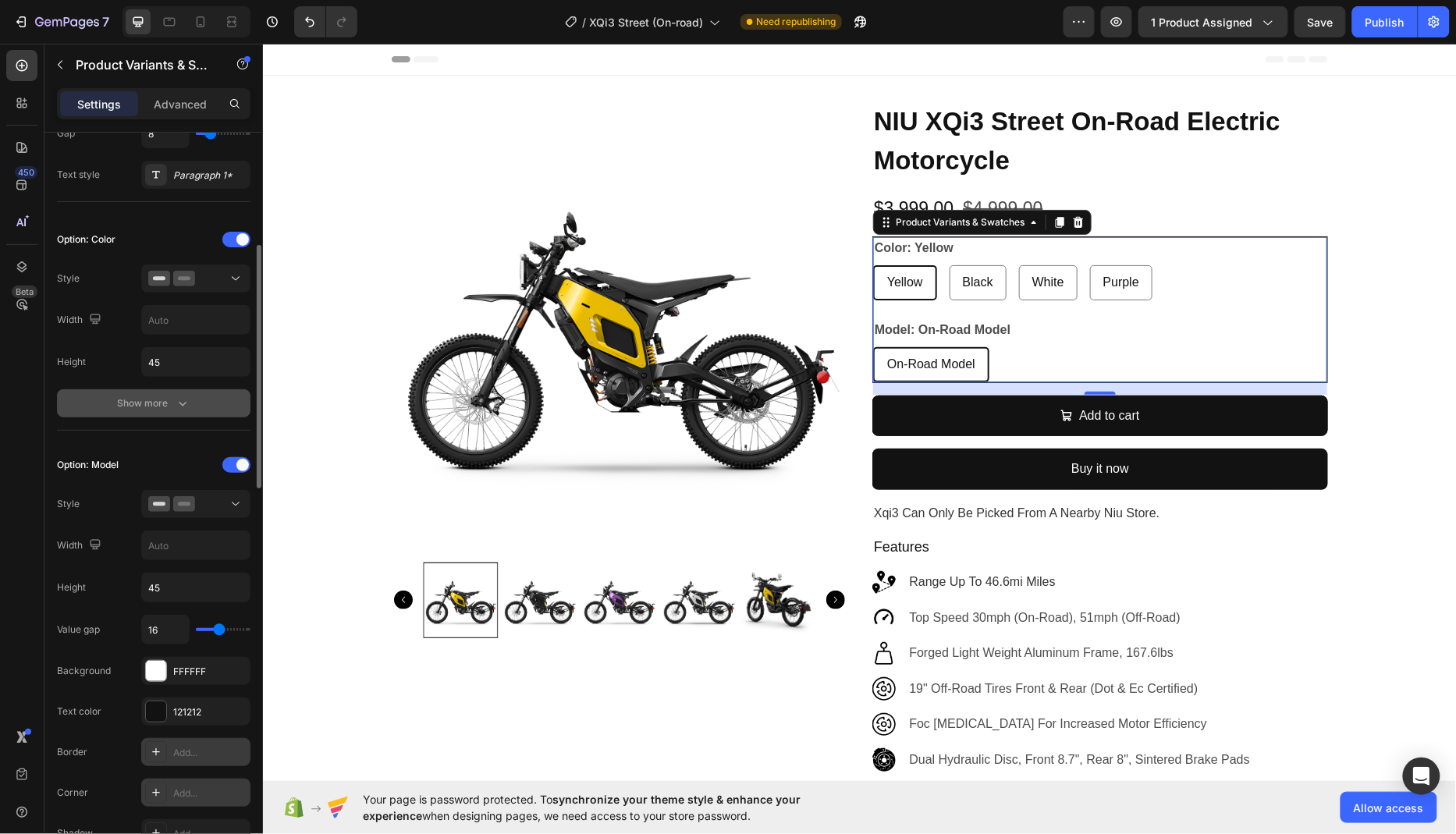
click at [186, 400] on icon "button" at bounding box center [182, 403] width 16 height 16
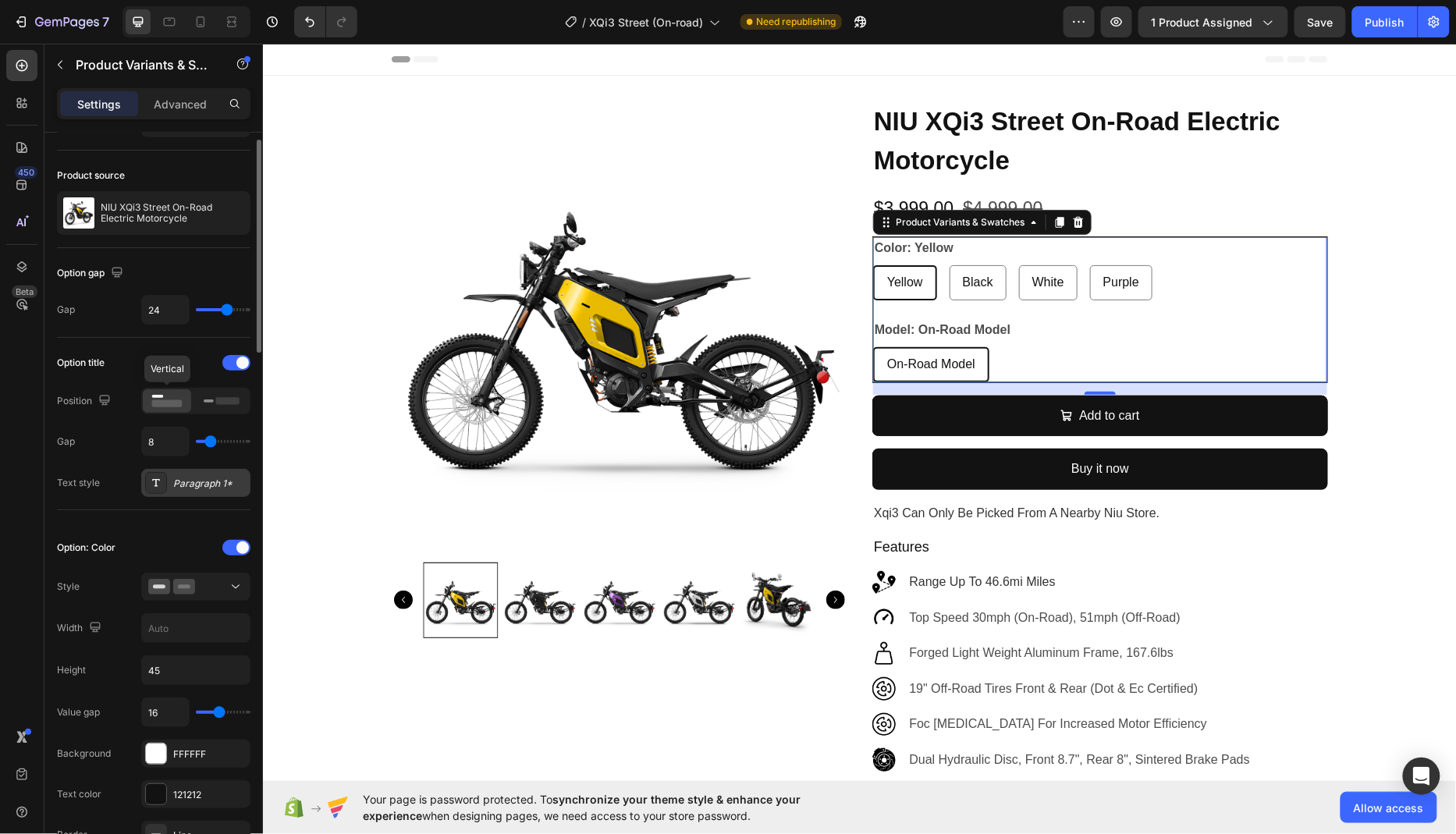
scroll to position [33, 0]
click at [236, 360] on span at bounding box center [242, 365] width 13 height 13
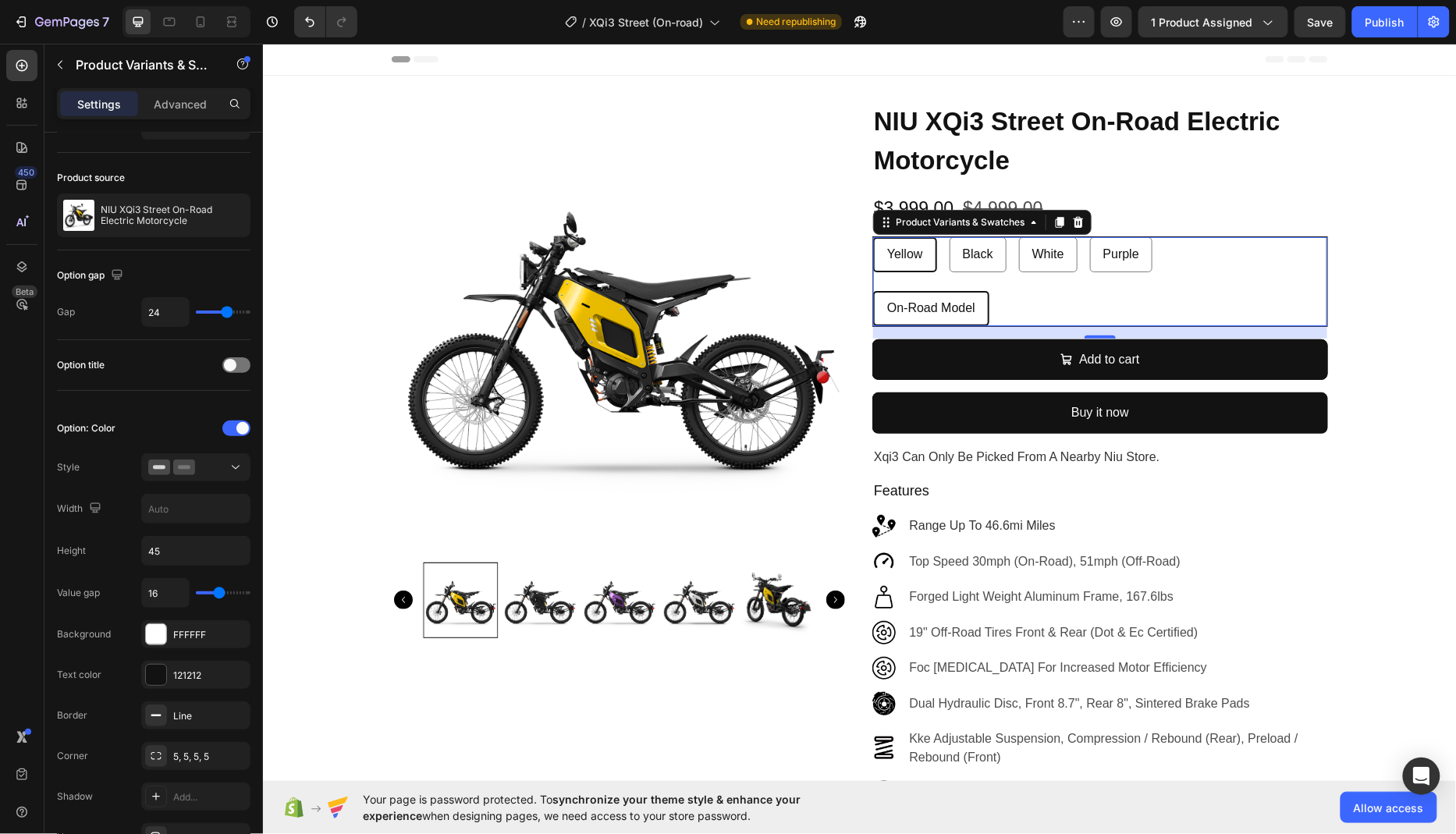
scroll to position [0, 0]
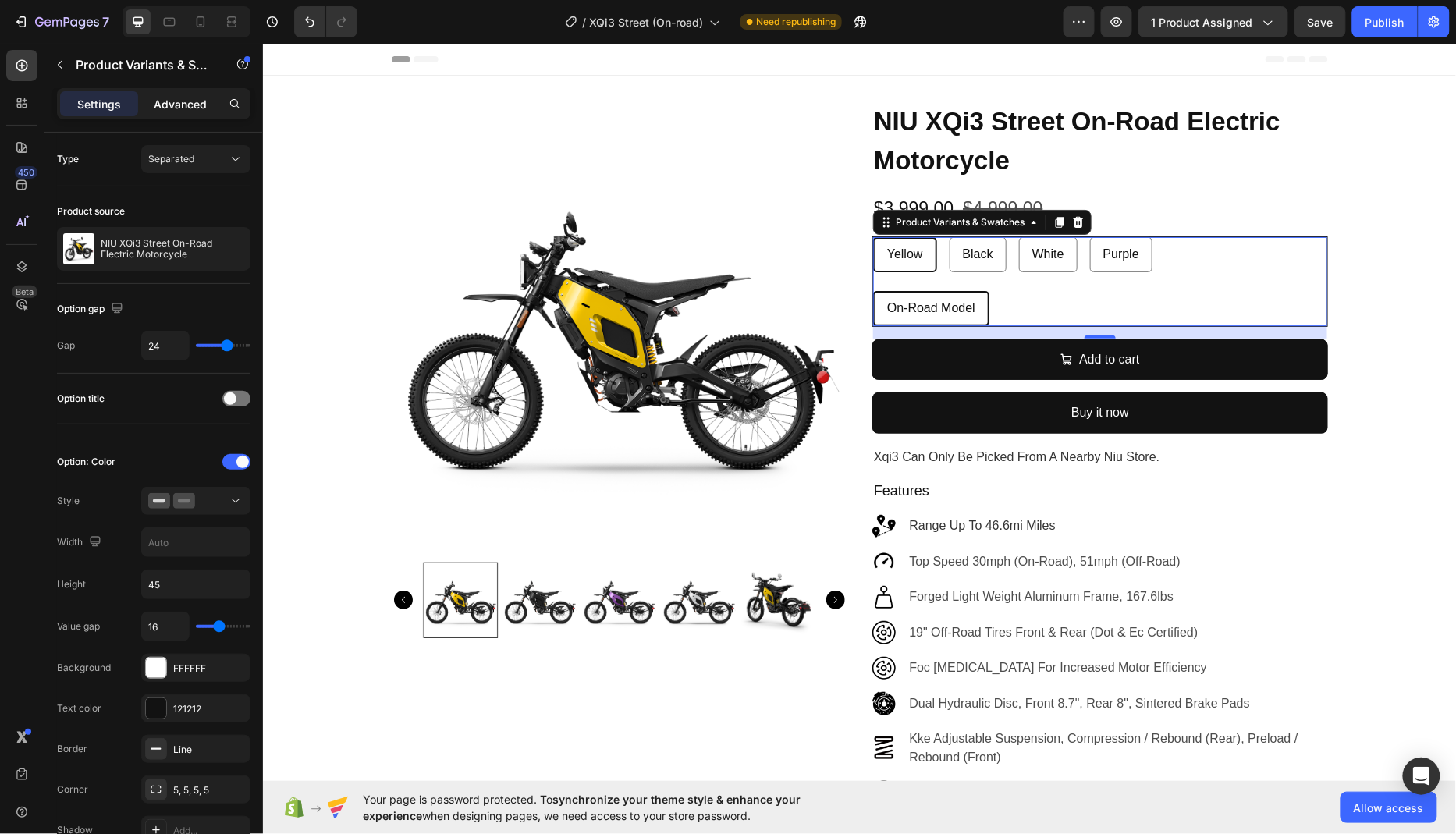
click at [181, 99] on p "Advanced" at bounding box center [181, 103] width 53 height 17
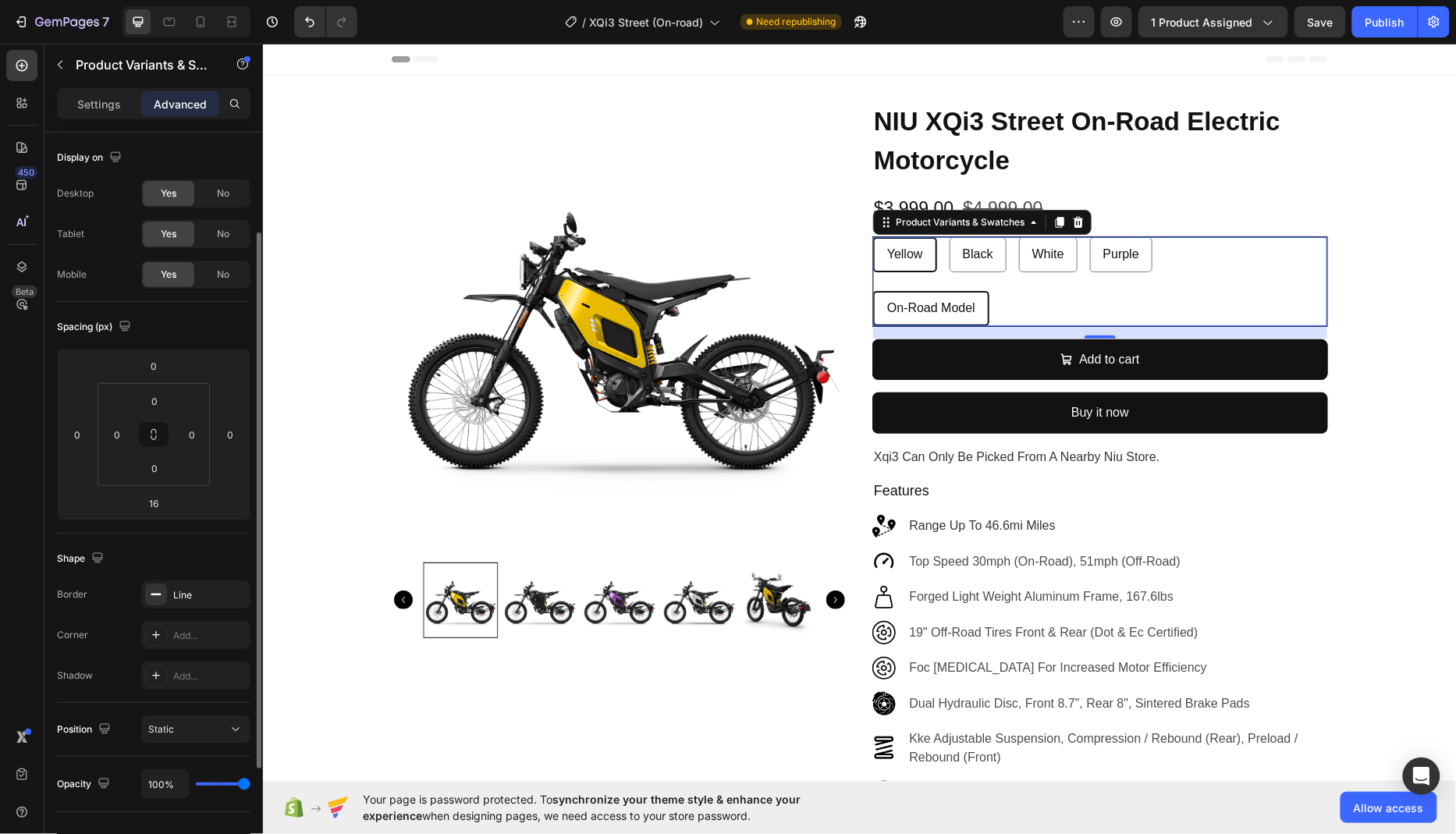
scroll to position [169, 0]
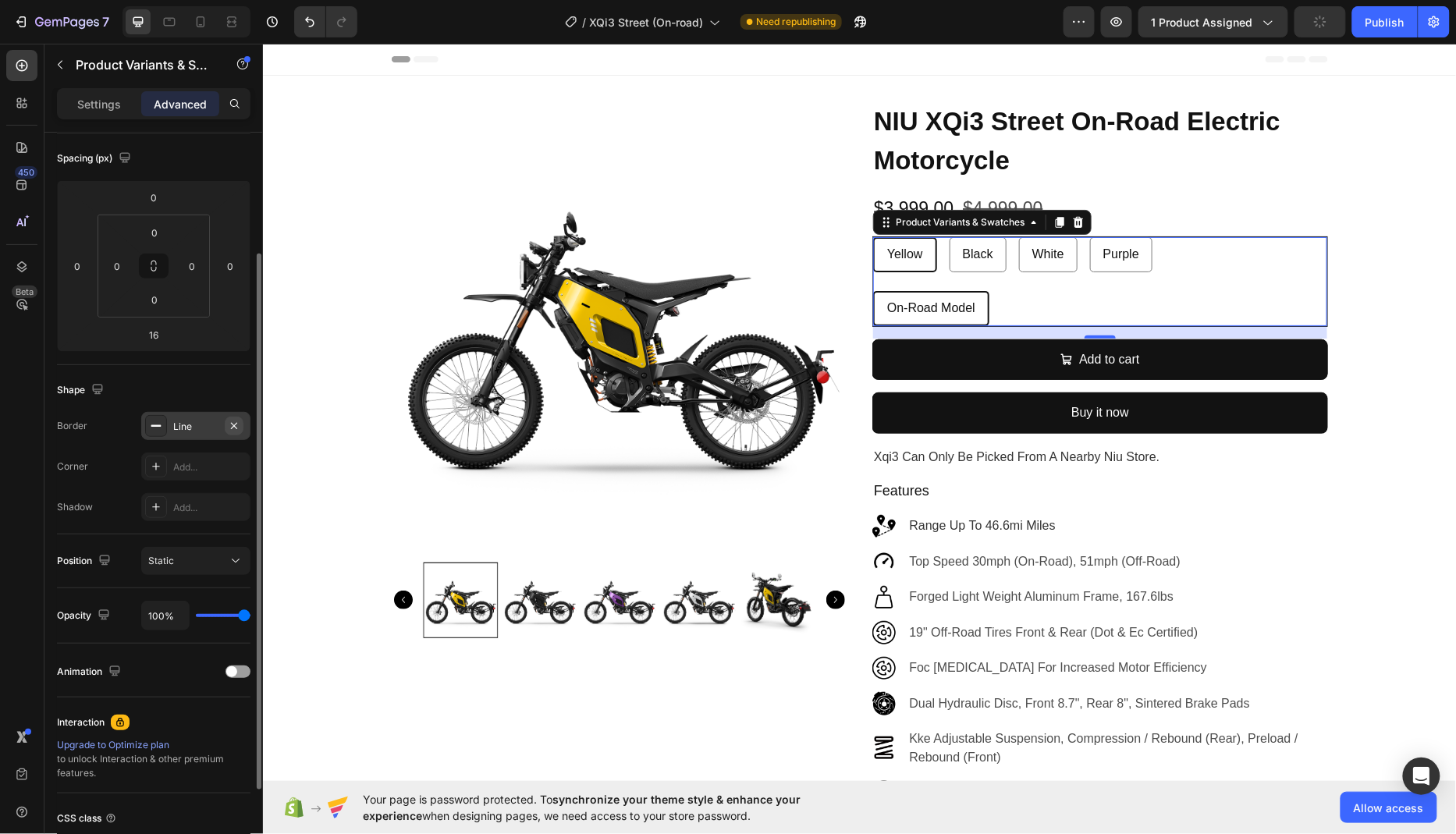
click at [233, 422] on icon "button" at bounding box center [234, 425] width 6 height 6
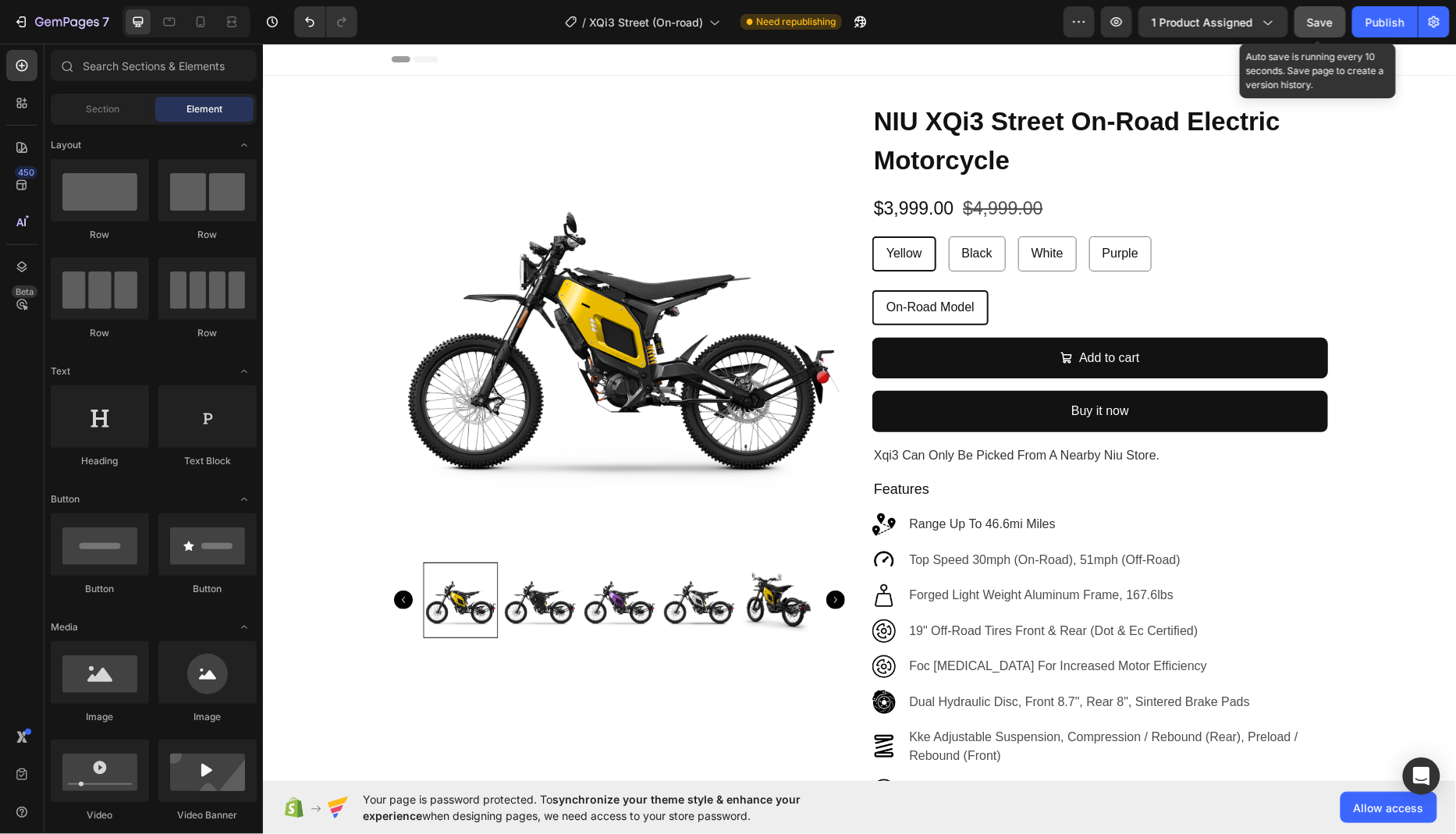
click at [1329, 20] on span "Save" at bounding box center [1320, 22] width 25 height 14
click at [1323, 25] on span "Save" at bounding box center [1320, 22] width 25 height 14
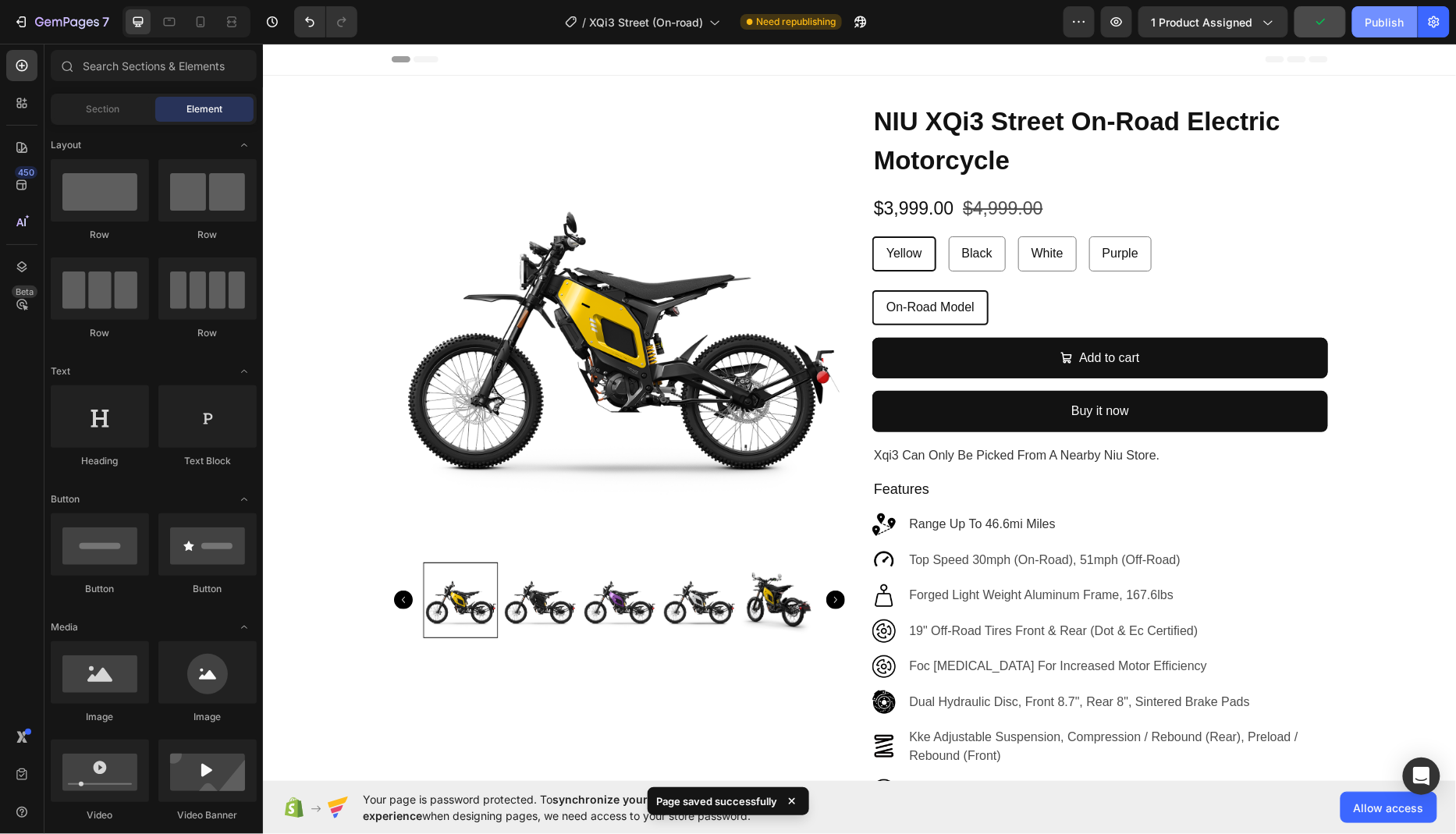
click at [1370, 27] on div "Publish" at bounding box center [1386, 21] width 39 height 17
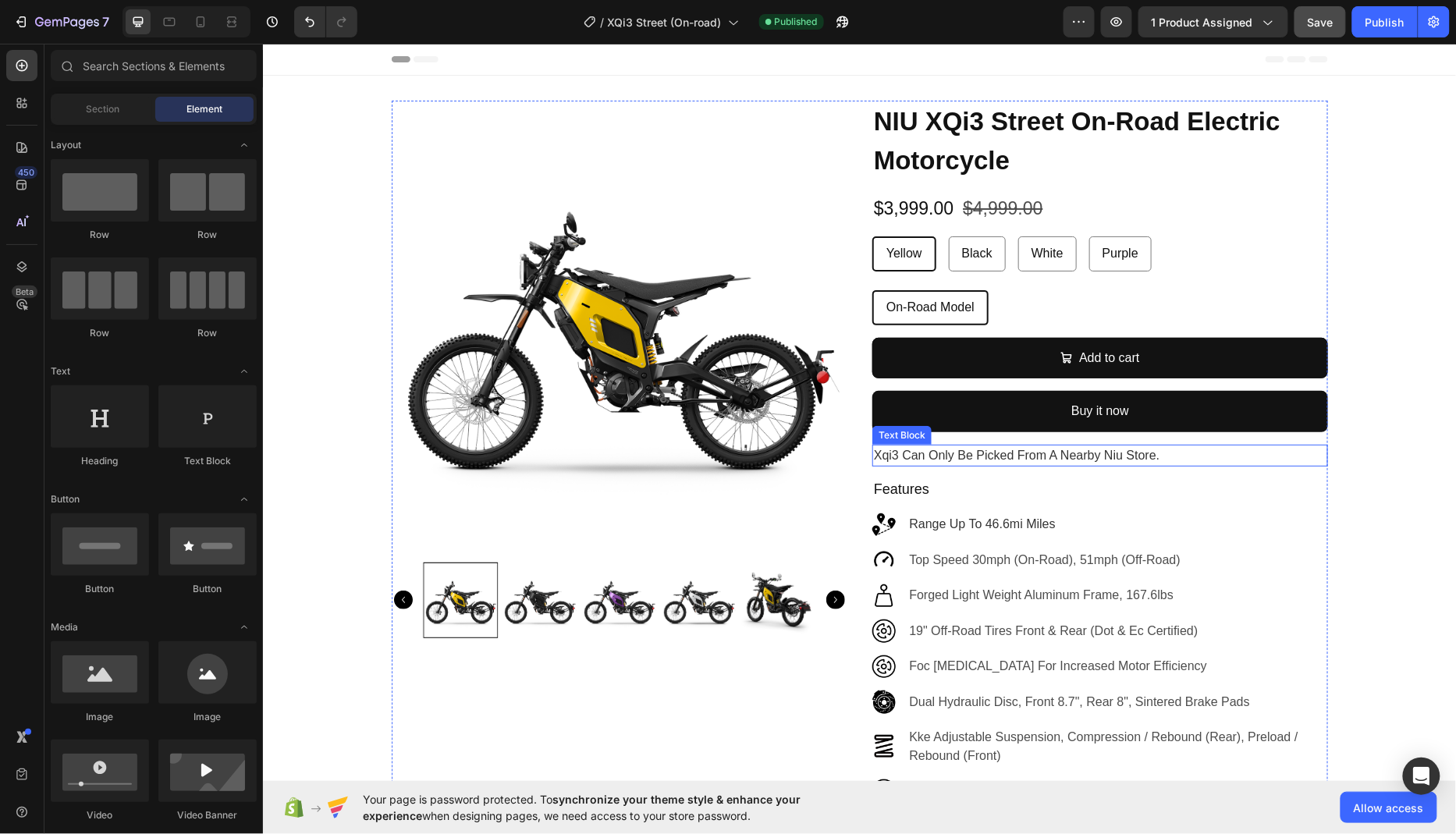
click at [1235, 453] on p "xqi3 can only be picked from a nearby niu store." at bounding box center [1100, 455] width 453 height 19
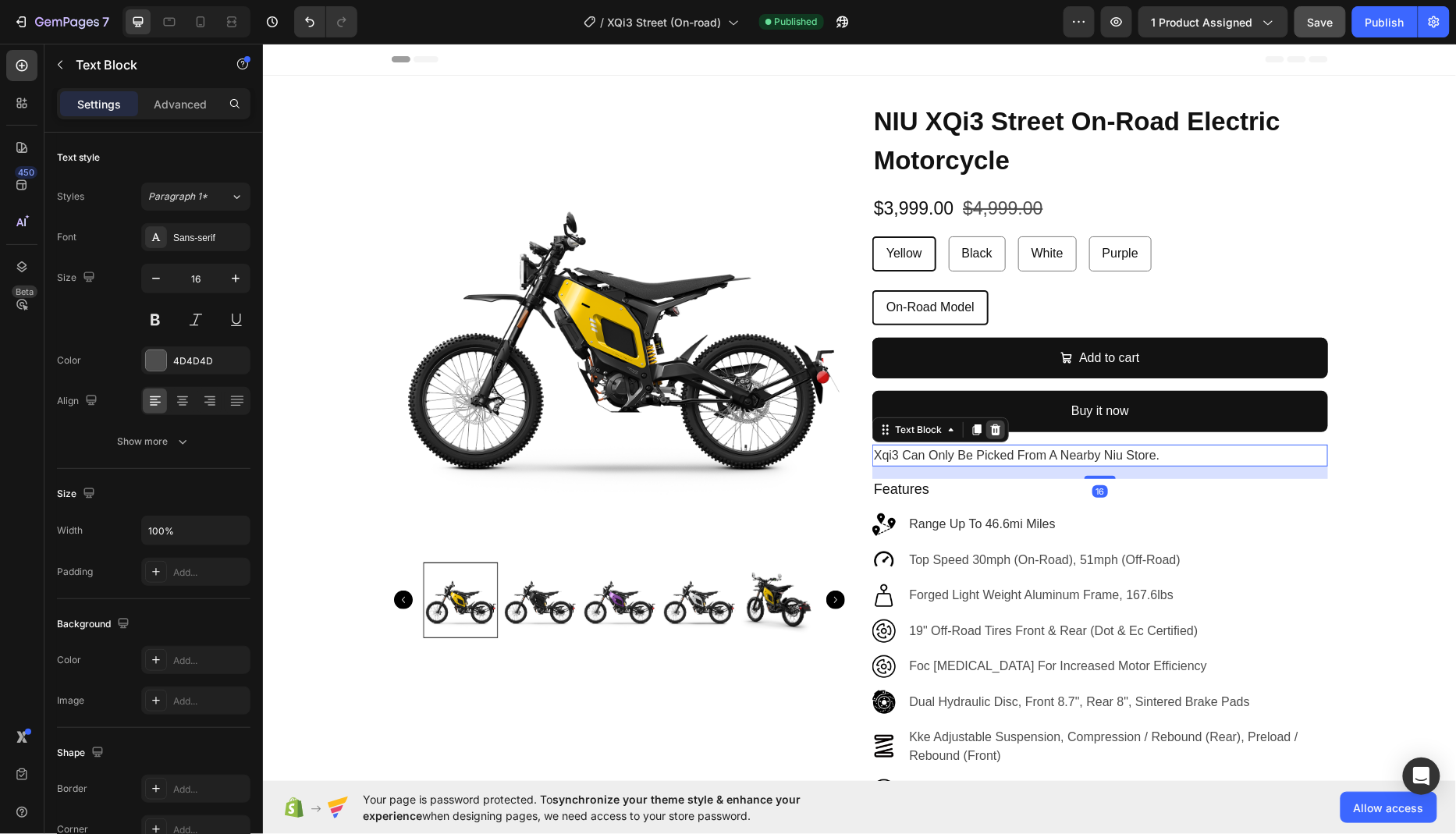
click at [994, 429] on icon at bounding box center [995, 428] width 10 height 11
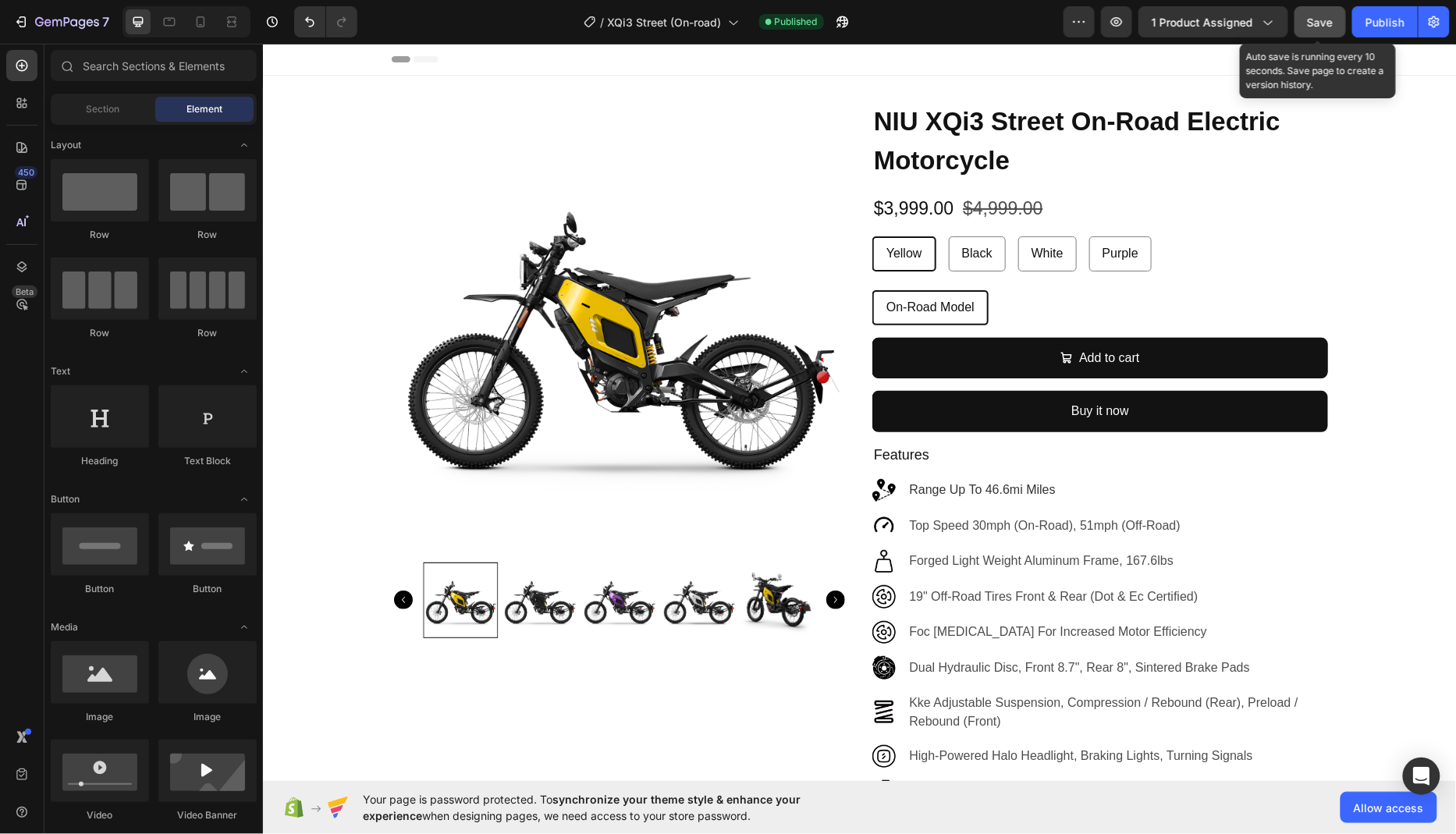
click at [1317, 31] on button "Save" at bounding box center [1320, 21] width 52 height 31
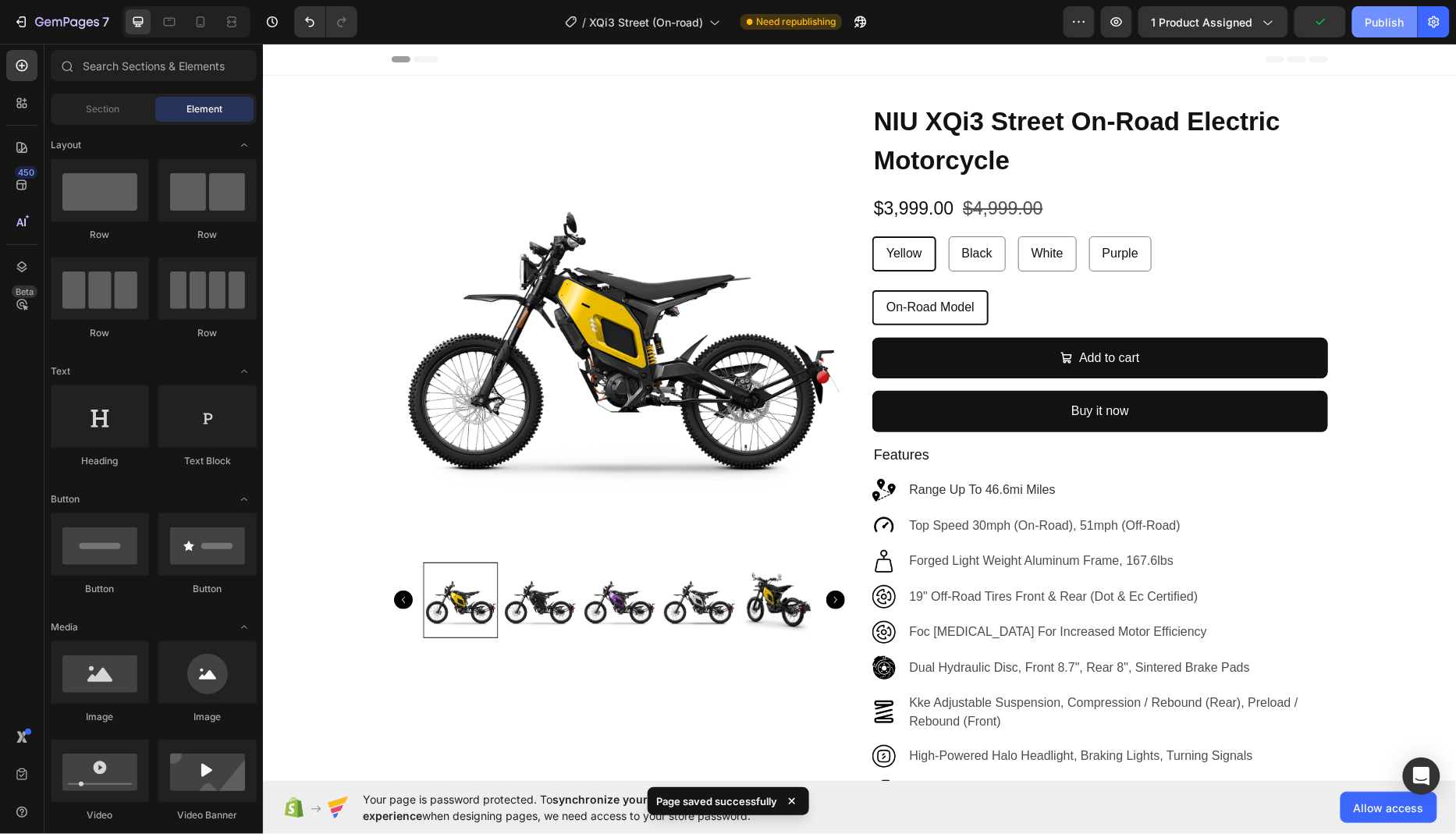
click at [1381, 26] on div "Publish" at bounding box center [1386, 21] width 39 height 17
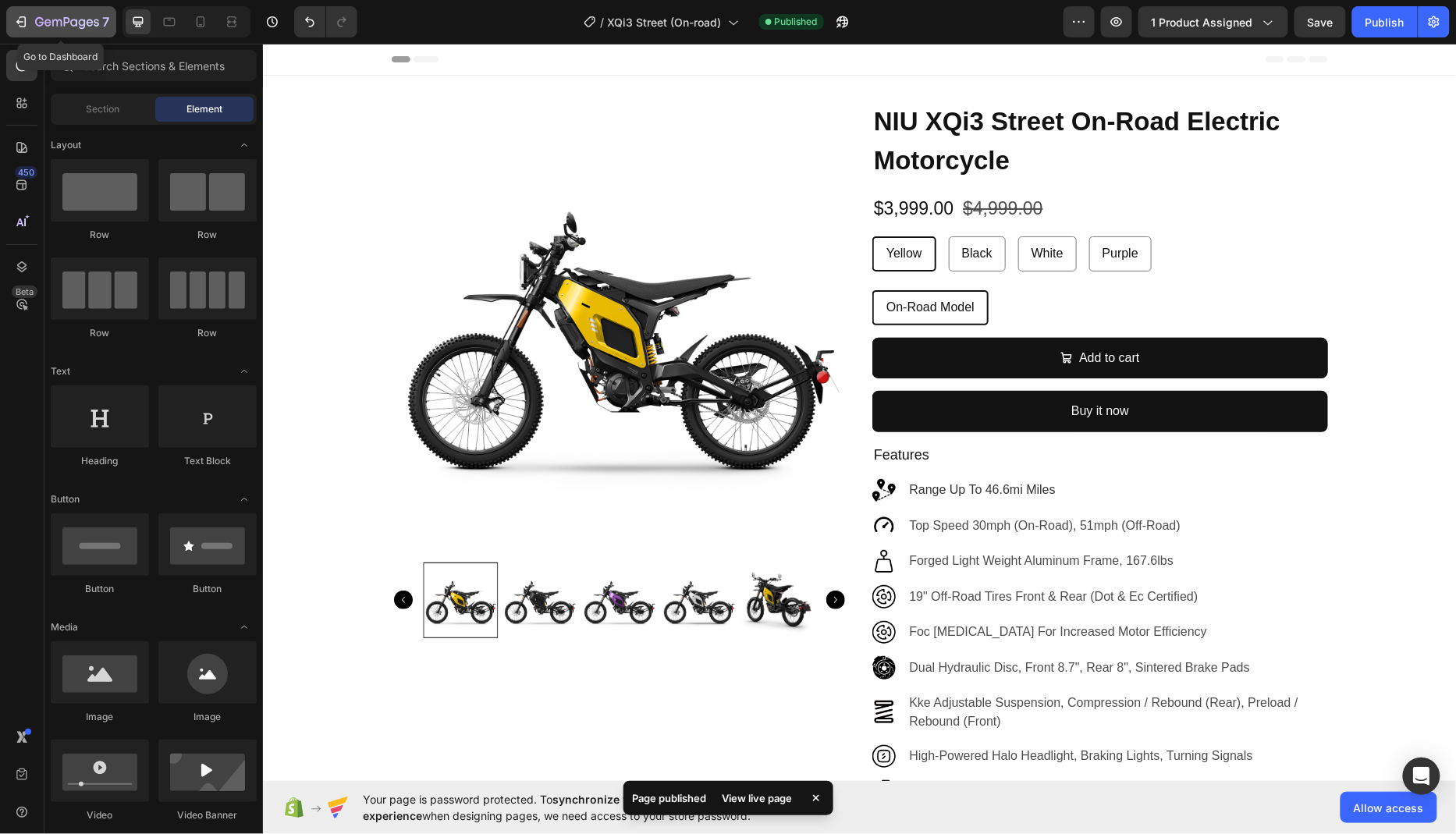
click at [53, 25] on icon "button" at bounding box center [67, 23] width 64 height 14
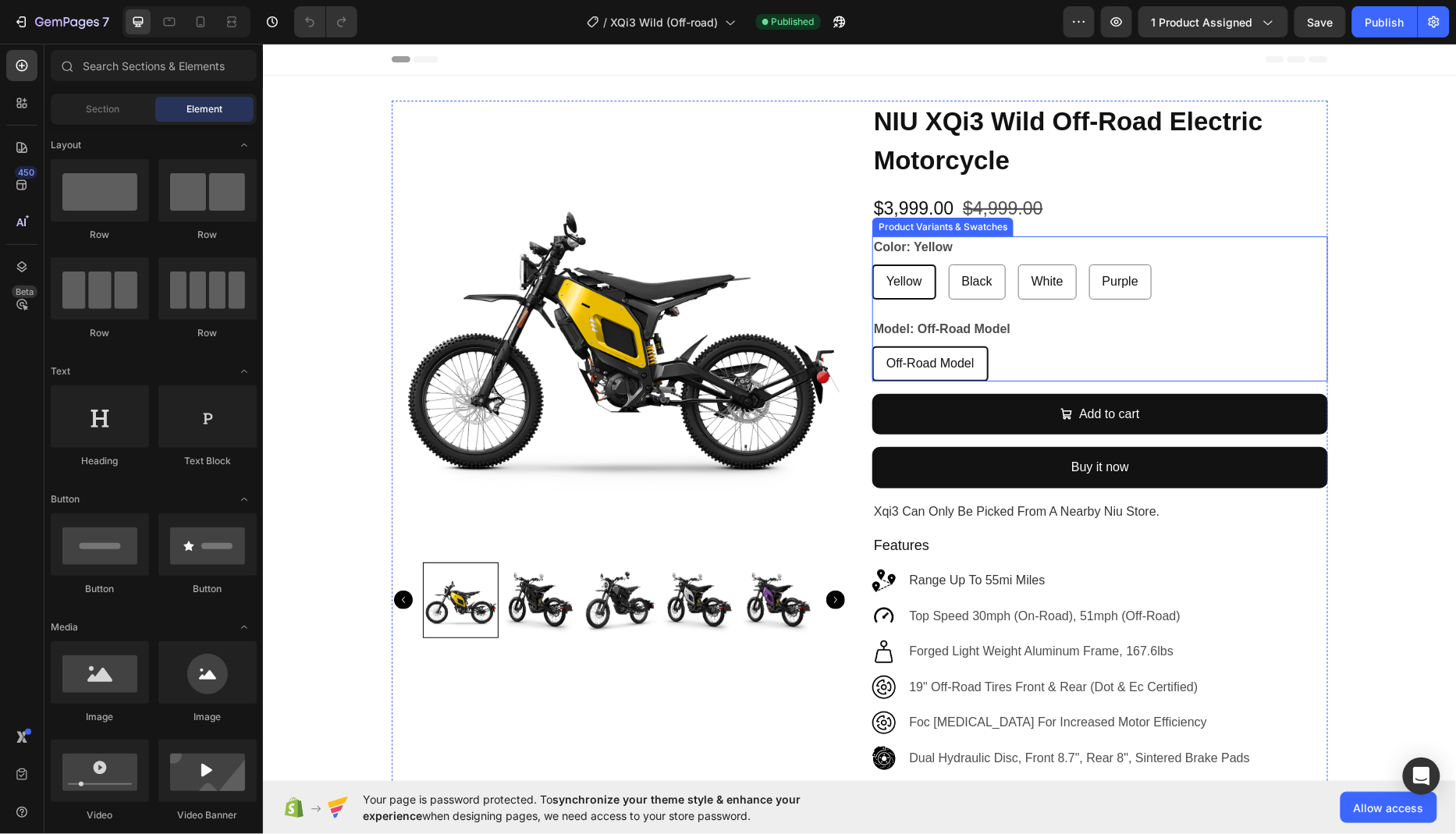
click at [1095, 243] on div "color: yellow Yellow Yellow Yellow Black Black Black White White White Purple P…" at bounding box center [1099, 267] width 456 height 63
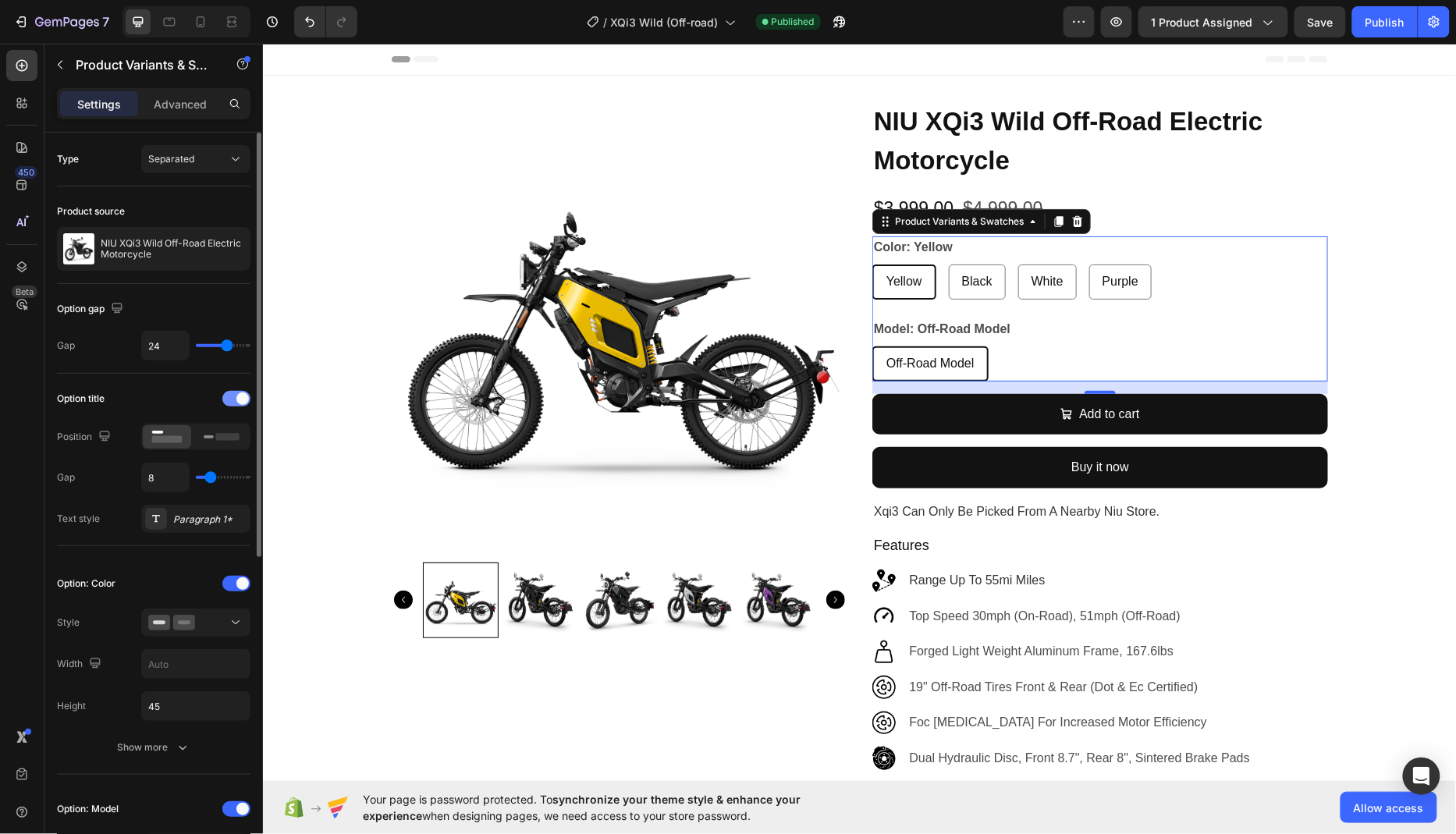
click at [233, 395] on div at bounding box center [236, 399] width 28 height 16
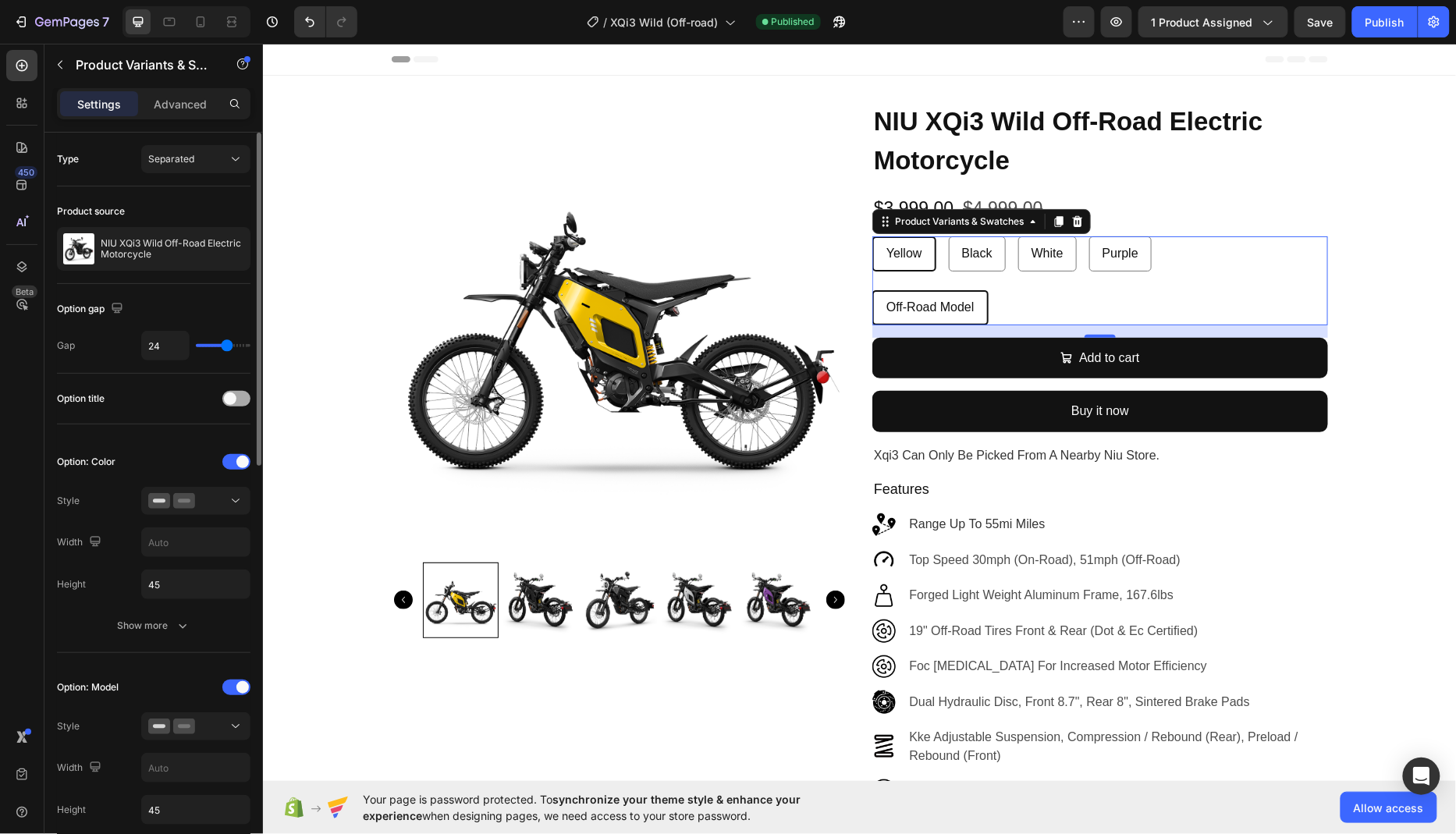
click at [233, 395] on span at bounding box center [230, 398] width 13 height 13
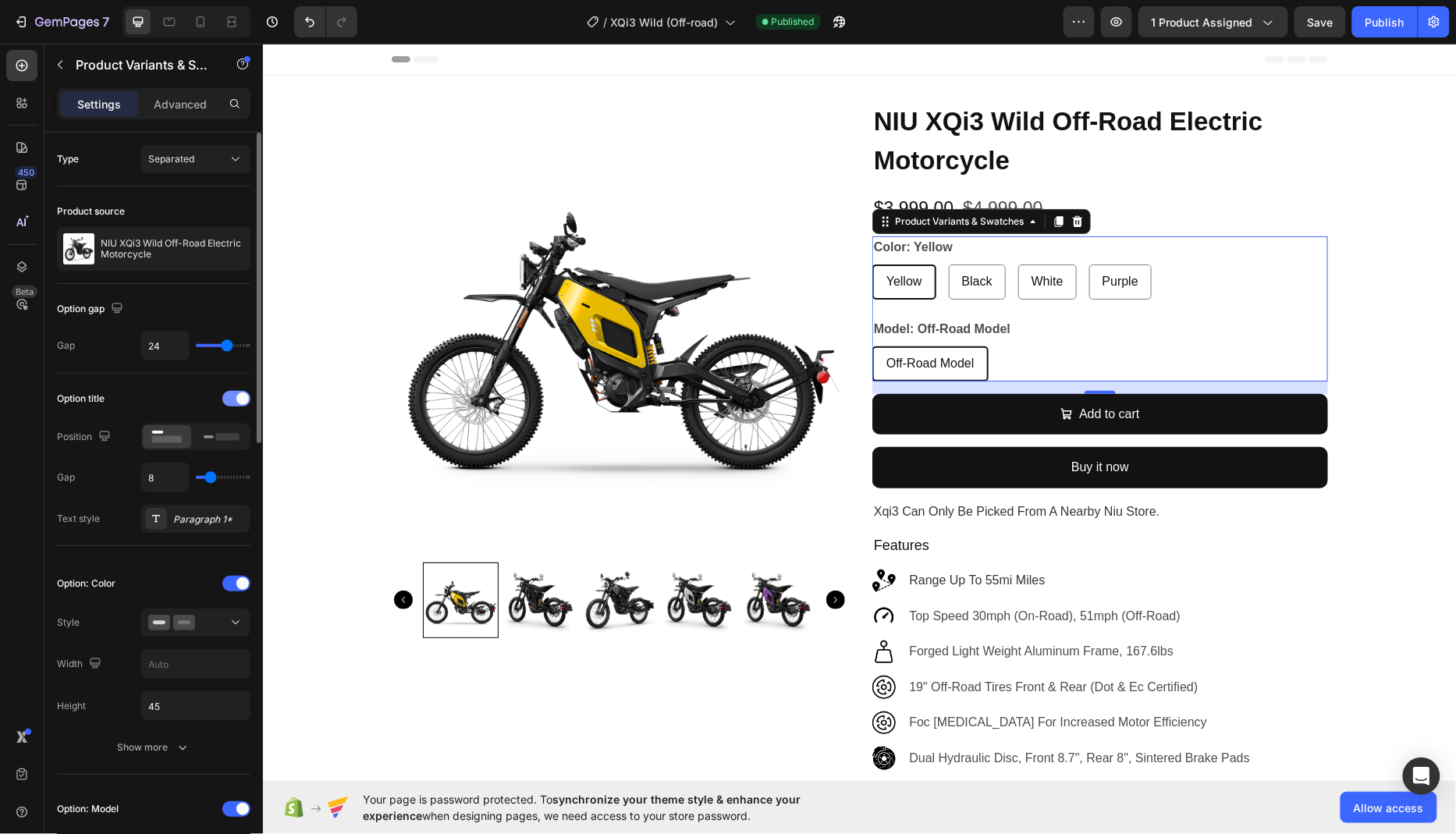
click at [233, 395] on div at bounding box center [236, 399] width 28 height 16
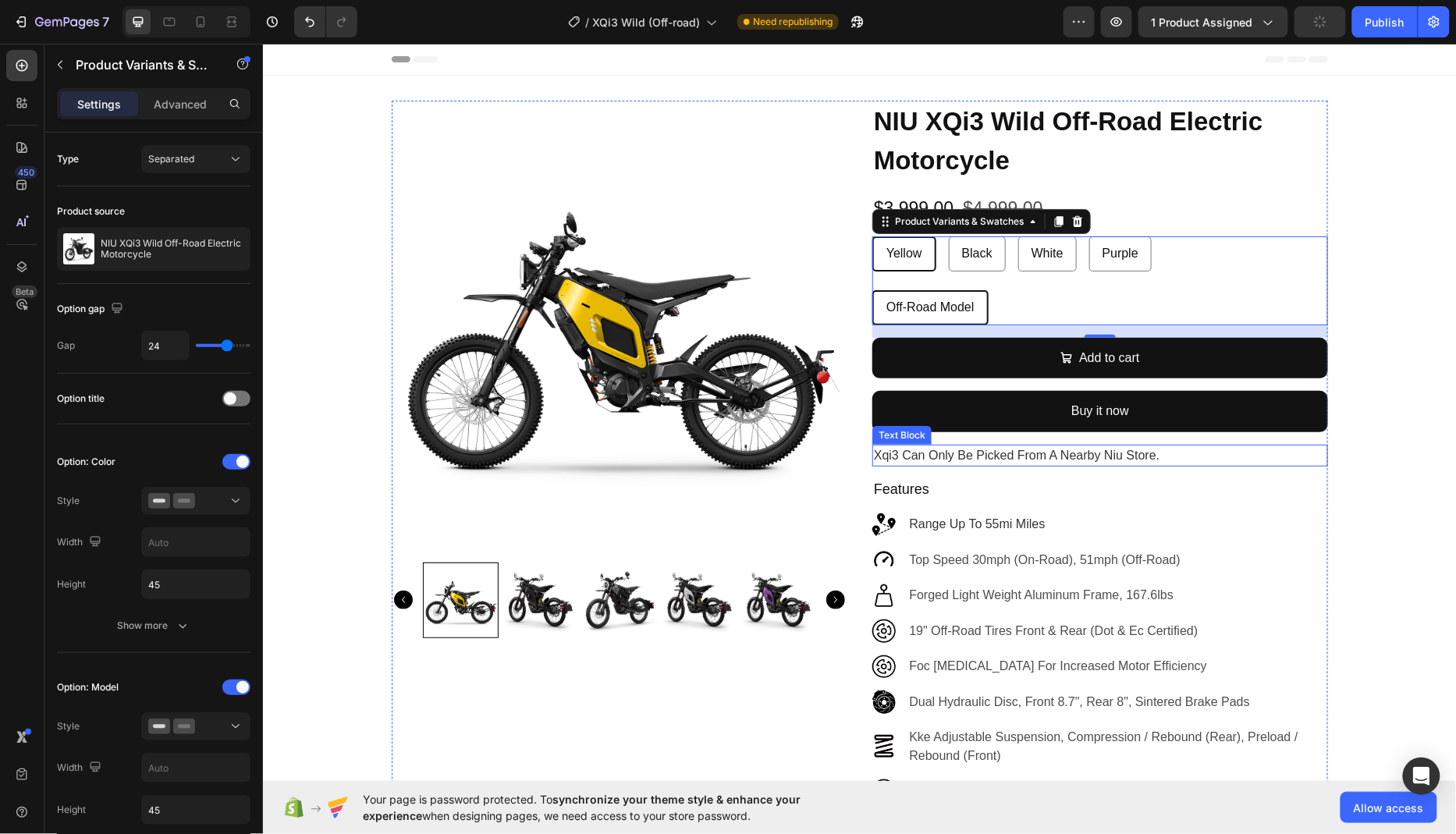
click at [925, 457] on span "xqi3 can only be picked from a nearby niu store." at bounding box center [1016, 455] width 286 height 14
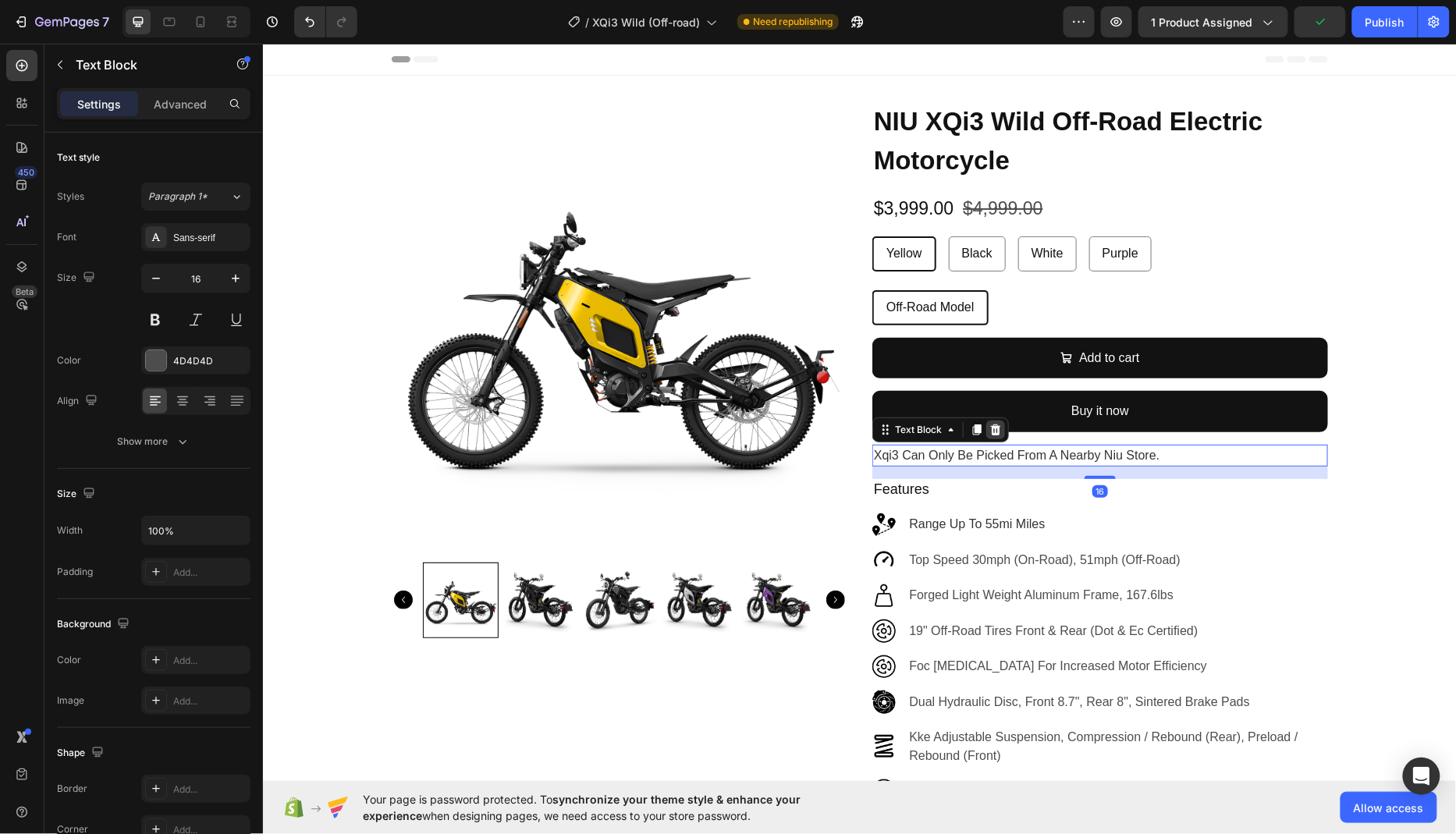
click at [996, 433] on icon at bounding box center [995, 428] width 10 height 11
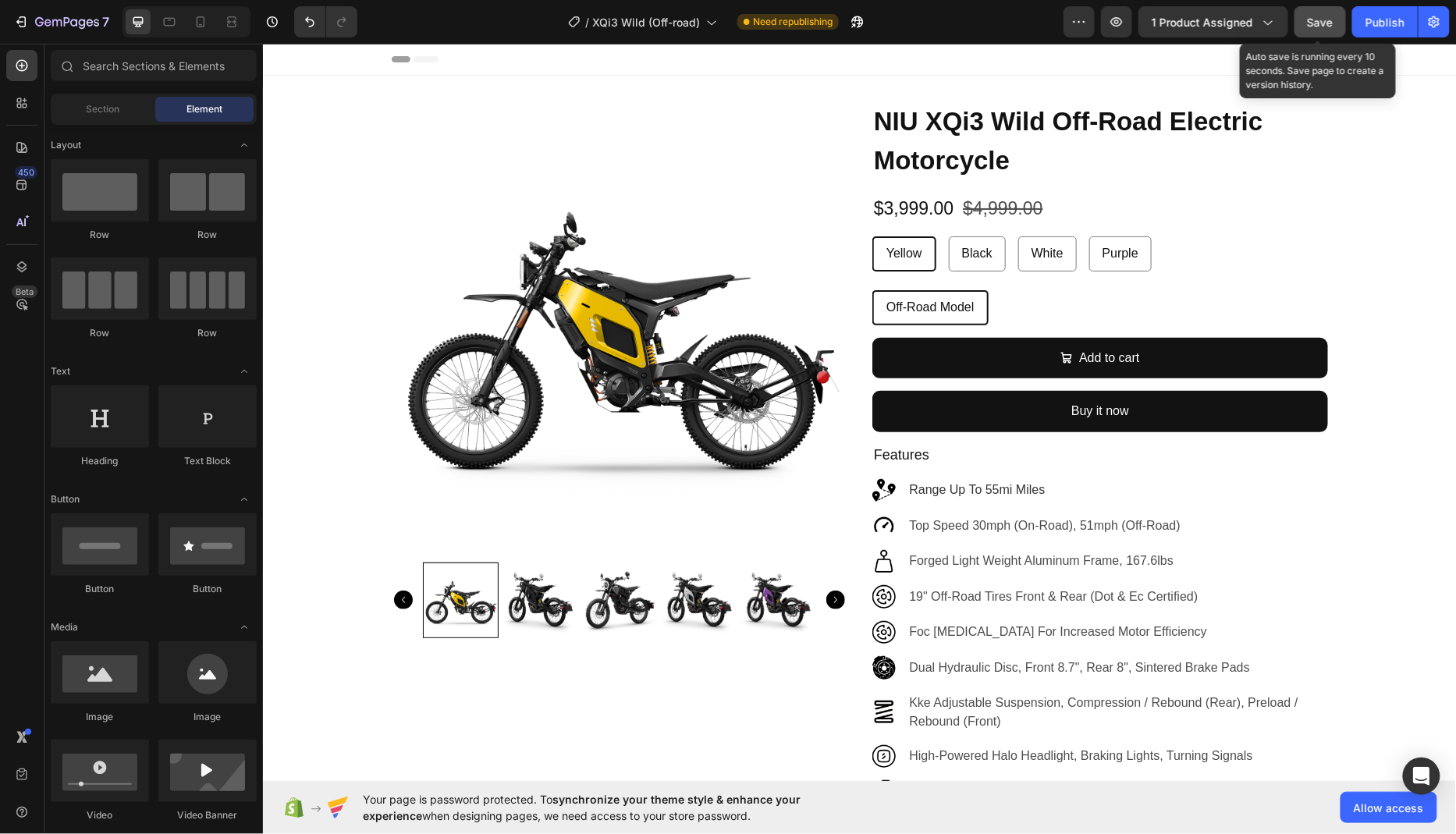
click at [1322, 27] on span "Save" at bounding box center [1320, 22] width 25 height 14
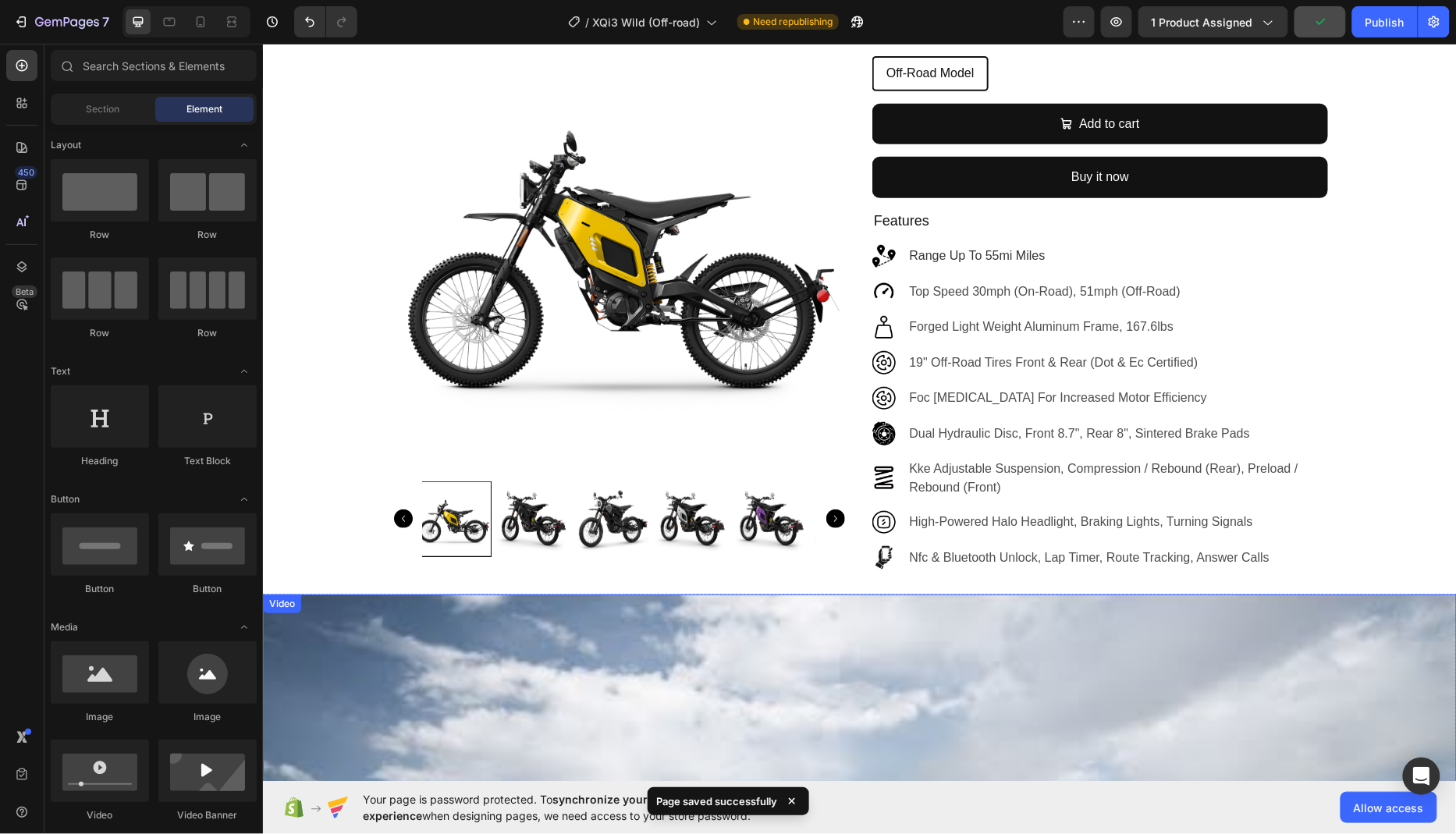
scroll to position [208, 0]
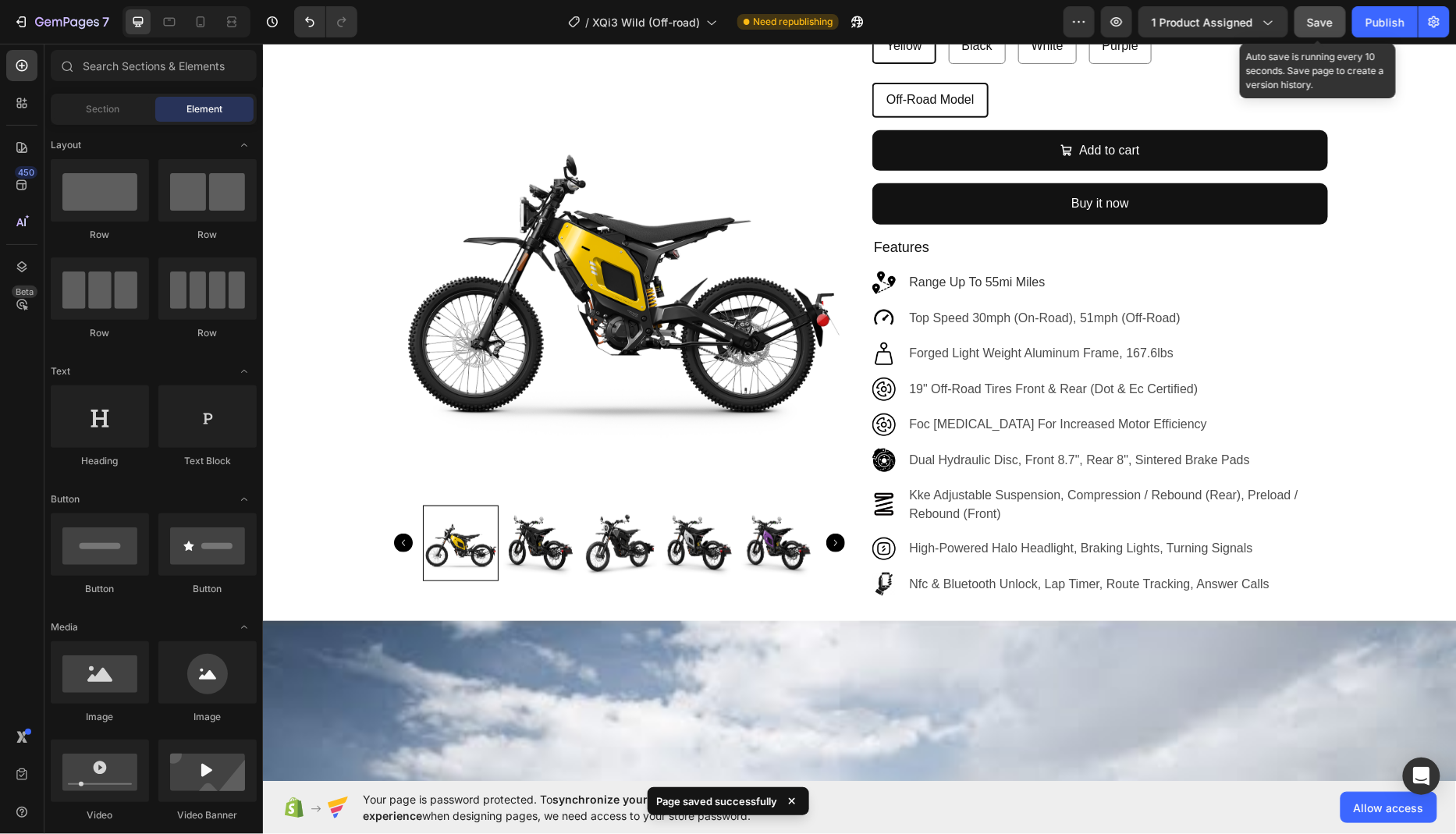
click at [1323, 29] on div "Save" at bounding box center [1320, 21] width 25 height 17
click at [1395, 28] on div "Publish" at bounding box center [1386, 21] width 39 height 17
